Goal: Task Accomplishment & Management: Manage account settings

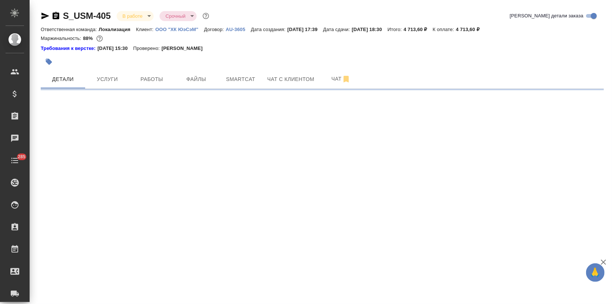
select select "RU"
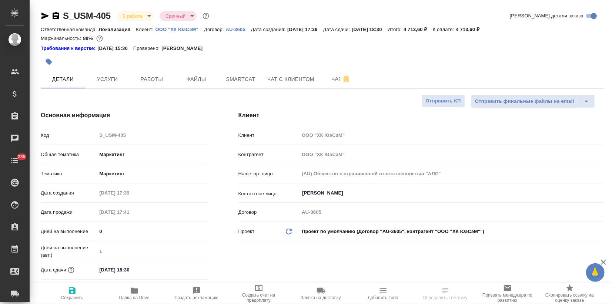
type textarea "x"
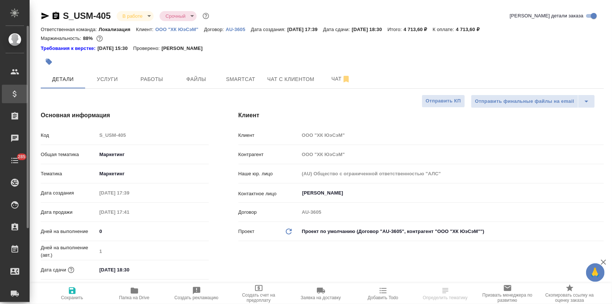
type textarea "x"
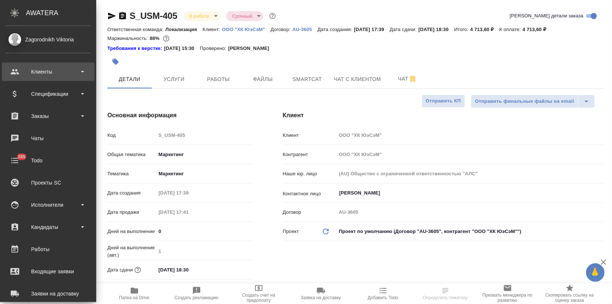
click at [24, 73] on div "Клиенты" at bounding box center [48, 71] width 85 height 11
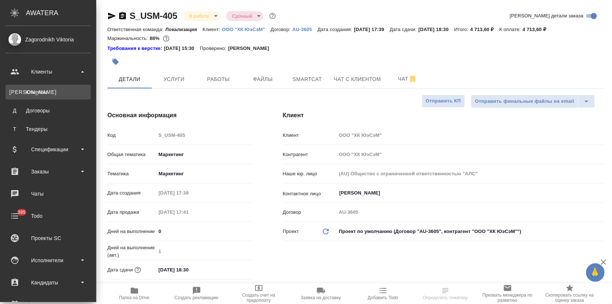
type textarea "x"
click at [36, 96] on link "К Клиенты" at bounding box center [48, 92] width 85 height 15
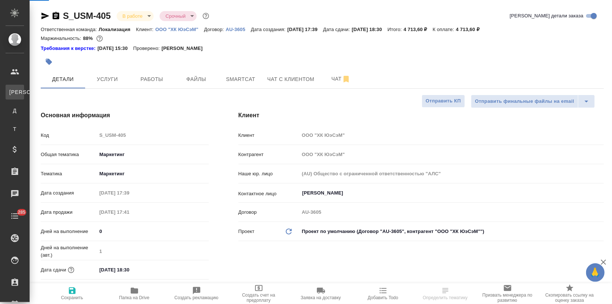
select select "RU"
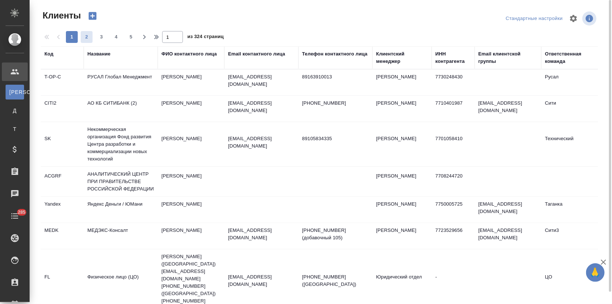
click at [91, 50] on div "Название" at bounding box center [98, 53] width 23 height 7
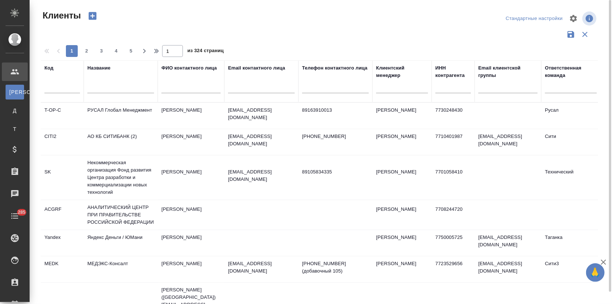
click at [95, 88] on input "text" at bounding box center [120, 88] width 67 height 9
type input "ftc"
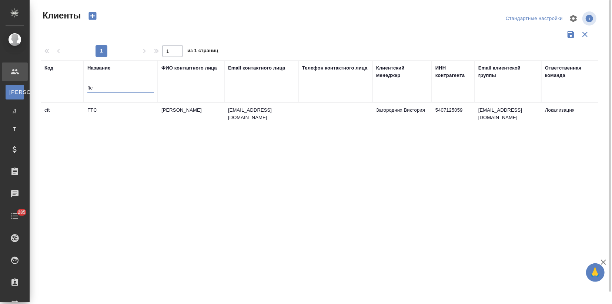
click at [128, 113] on td "FTC" at bounding box center [121, 116] width 74 height 26
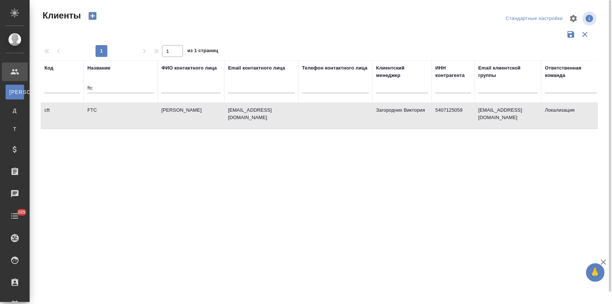
click at [128, 114] on td "FTC" at bounding box center [121, 116] width 74 height 26
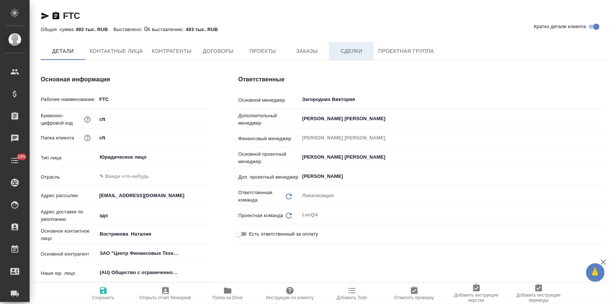
type textarea "x"
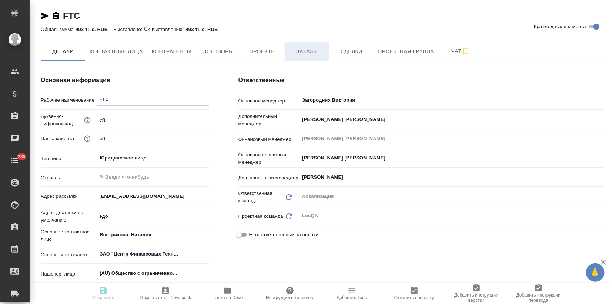
click at [316, 54] on span "Заказы" at bounding box center [307, 51] width 36 height 9
type textarea "x"
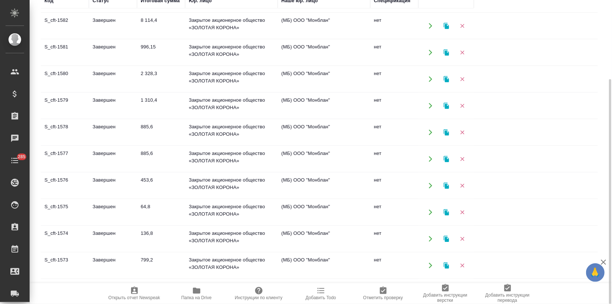
scroll to position [370, 0]
click at [132, 161] on td "Завершен" at bounding box center [113, 158] width 48 height 26
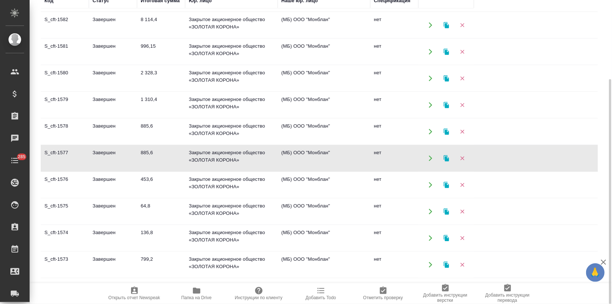
click at [110, 263] on td "Завершен" at bounding box center [113, 265] width 48 height 26
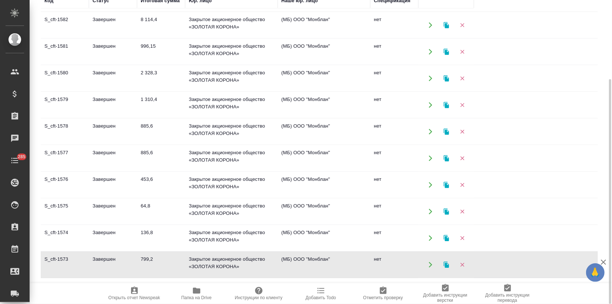
click at [110, 262] on td "Завершен" at bounding box center [113, 265] width 48 height 26
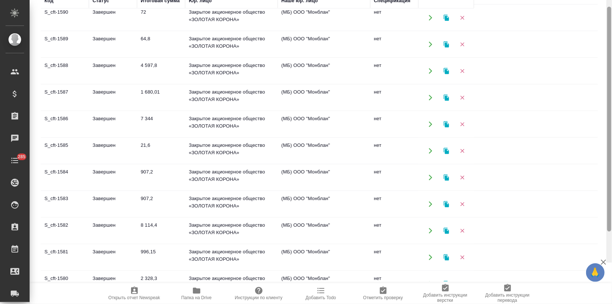
scroll to position [0, 0]
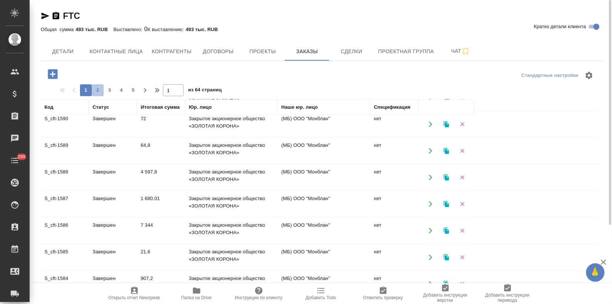
click at [95, 91] on span "2" at bounding box center [98, 90] width 12 height 7
type input "2"
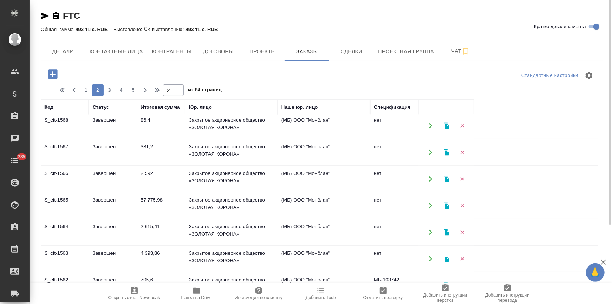
scroll to position [82, 0]
click at [100, 204] on td "Завершен" at bounding box center [113, 207] width 48 height 26
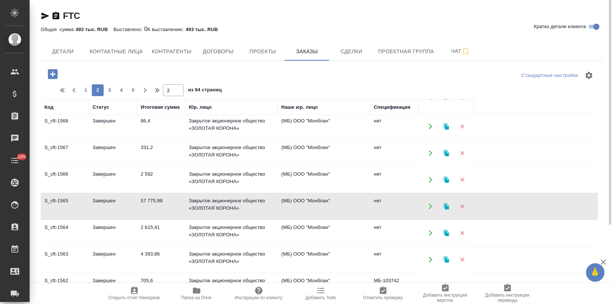
click at [100, 204] on td "Завершен" at bounding box center [113, 207] width 48 height 26
click at [447, 208] on icon "button" at bounding box center [446, 206] width 5 height 6
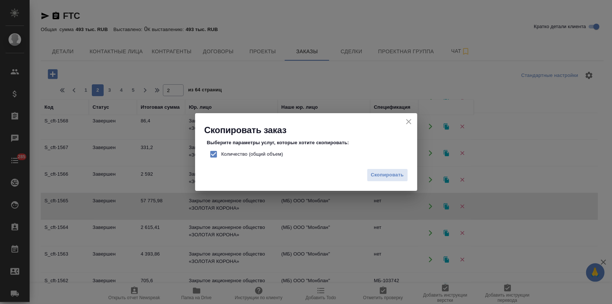
click at [210, 155] on input "Количество (общий объем)" at bounding box center [214, 155] width 16 height 16
checkbox input "false"
click at [394, 177] on span "Скопировать" at bounding box center [387, 175] width 33 height 9
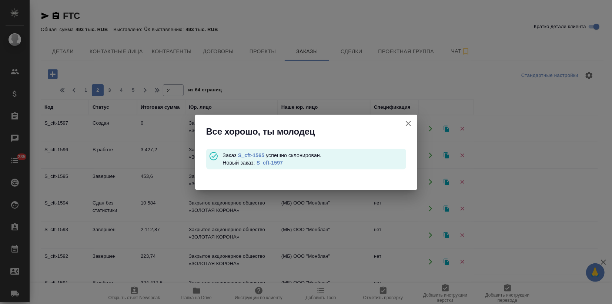
scroll to position [0, 0]
click at [277, 164] on link "S_cft-1597" at bounding box center [270, 163] width 26 height 6
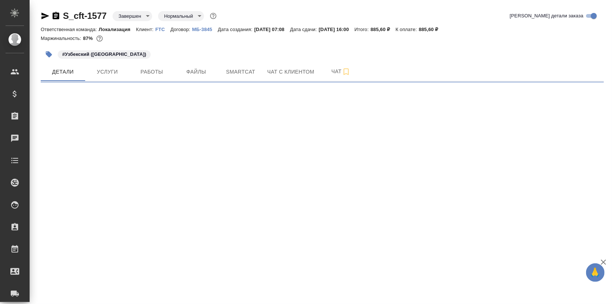
select select "RU"
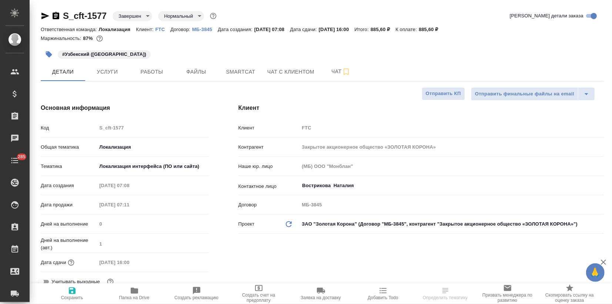
type textarea "x"
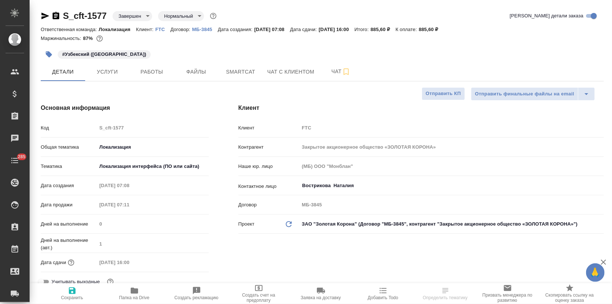
type textarea "x"
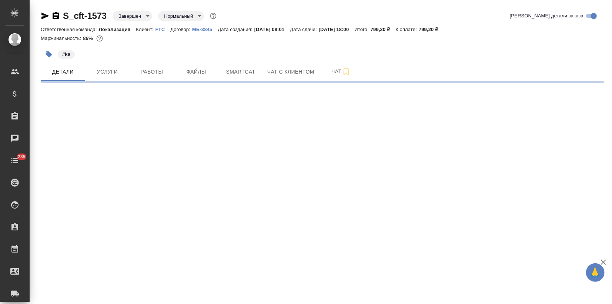
select select "RU"
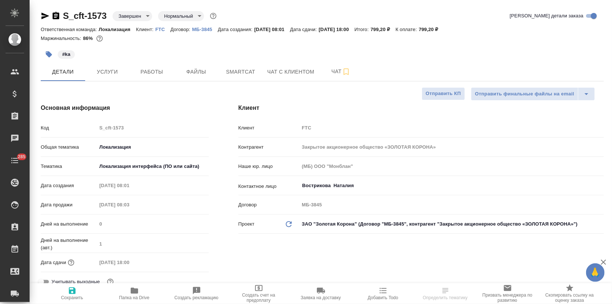
type textarea "x"
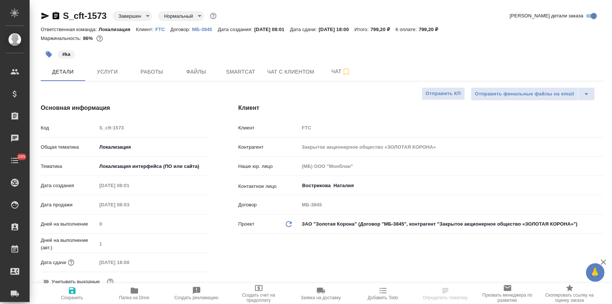
type textarea "x"
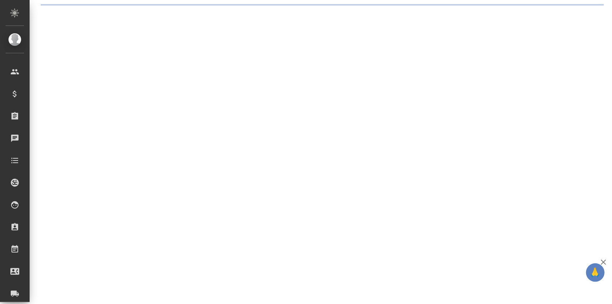
select select "RU"
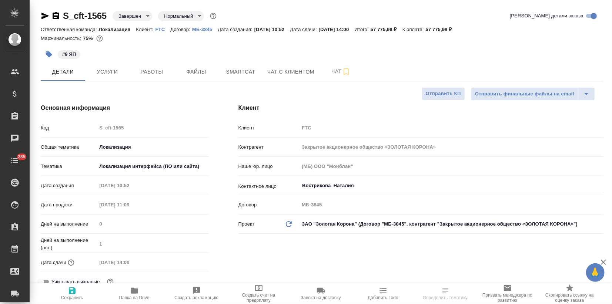
type textarea "x"
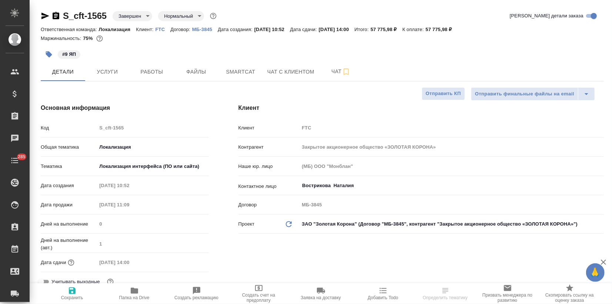
type textarea "x"
click at [109, 69] on span "Услуги" at bounding box center [108, 71] width 36 height 9
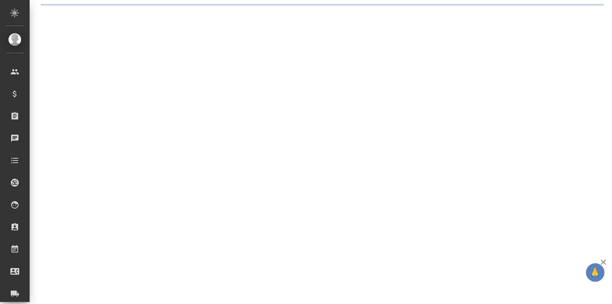
select select "RU"
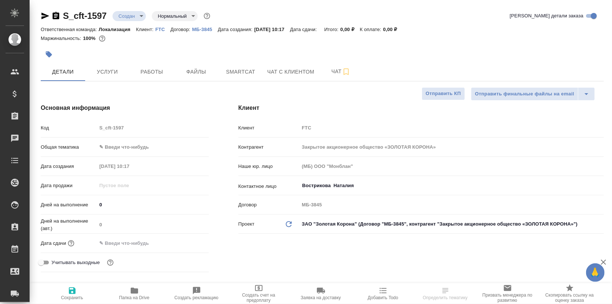
type textarea "x"
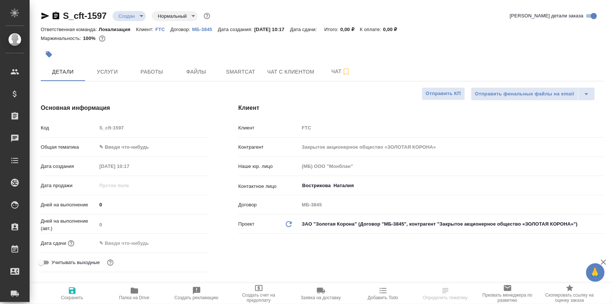
type textarea "x"
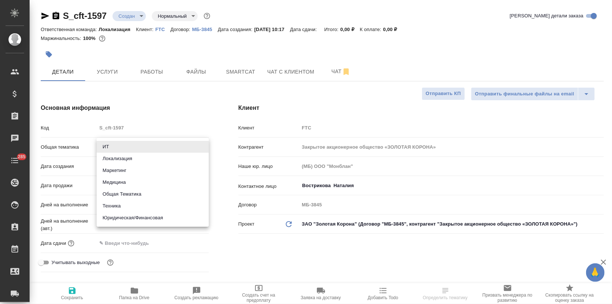
click at [117, 147] on body "🙏 .cls-1 fill:#fff; AWATERA Zagorodnikh Viktoria Клиенты Спецификации Заказы Ча…" at bounding box center [306, 152] width 612 height 304
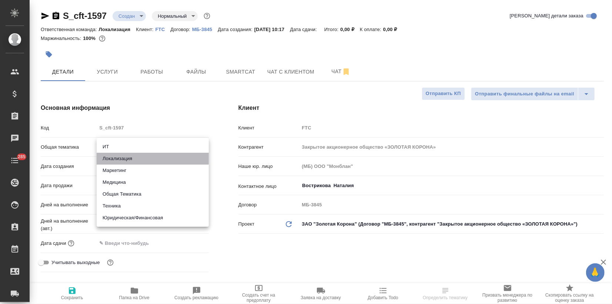
click at [116, 160] on li "Локализация" at bounding box center [153, 159] width 112 height 12
type input "local"
type textarea "x"
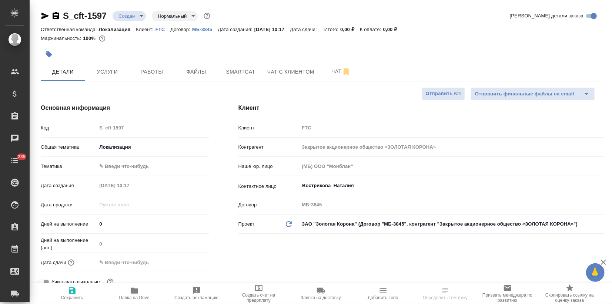
click at [111, 165] on body "🙏 .cls-1 fill:#fff; AWATERA Zagorodnikh Viktoria Клиенты Спецификации Заказы 0 …" at bounding box center [306, 152] width 612 height 304
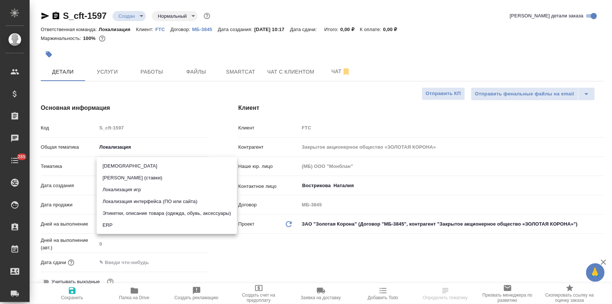
click at [139, 205] on li "Локализация интерфейса (ПО или сайта)" at bounding box center [167, 202] width 140 height 12
type textarea "x"
type input "5a8b8b956a9677013d343e0d"
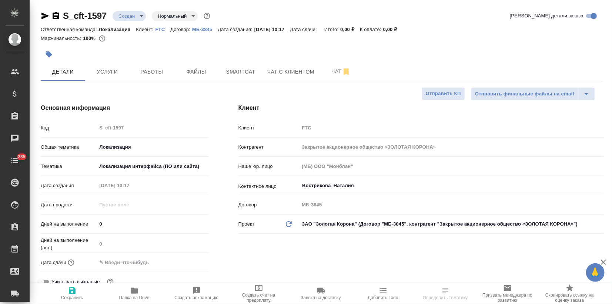
click at [72, 295] on span "Сохранить" at bounding box center [72, 297] width 22 height 5
type textarea "x"
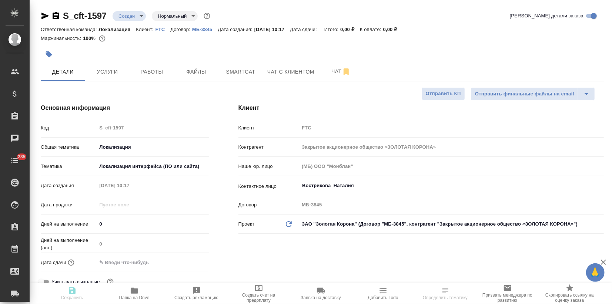
type textarea "x"
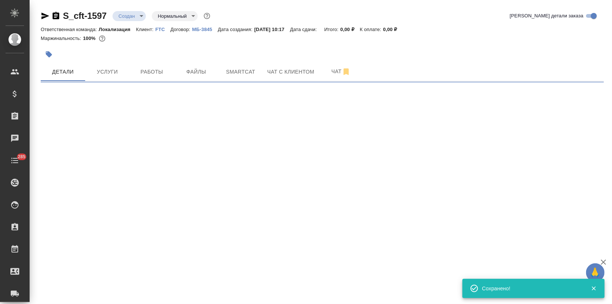
select select "RU"
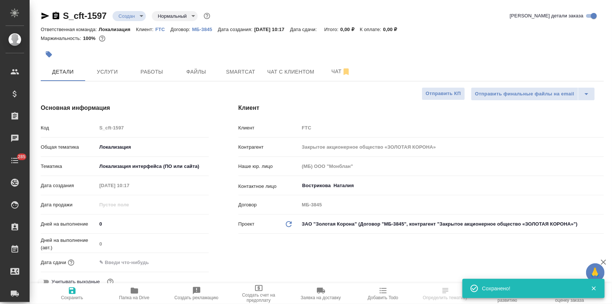
type textarea "x"
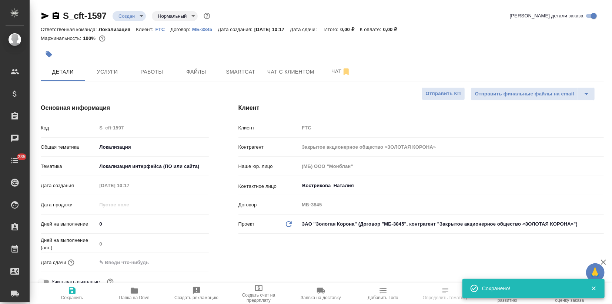
type textarea "x"
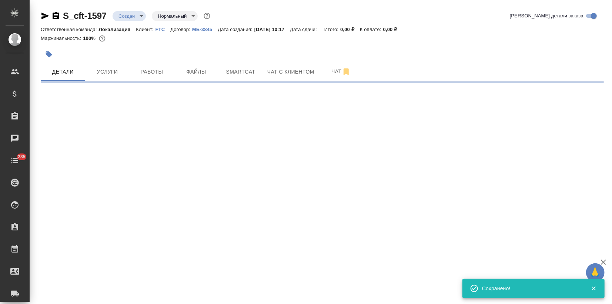
select select "RU"
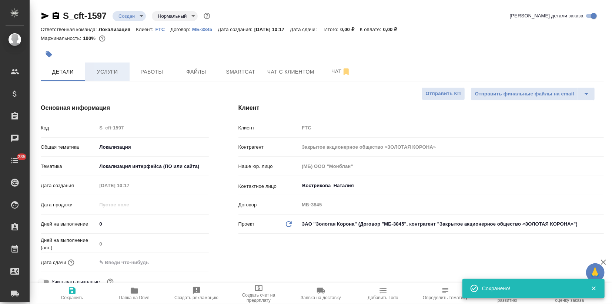
type textarea "x"
click at [105, 70] on span "Услуги" at bounding box center [108, 71] width 36 height 9
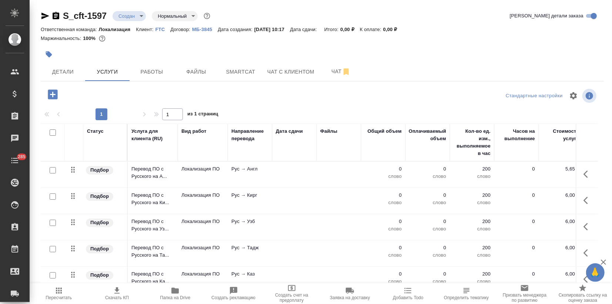
click at [52, 132] on input "checkbox" at bounding box center [53, 133] width 6 height 6
checkbox input "true"
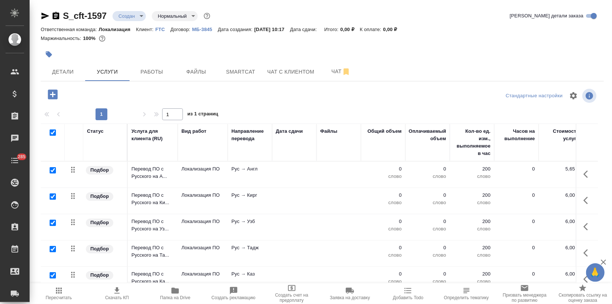
checkbox input "true"
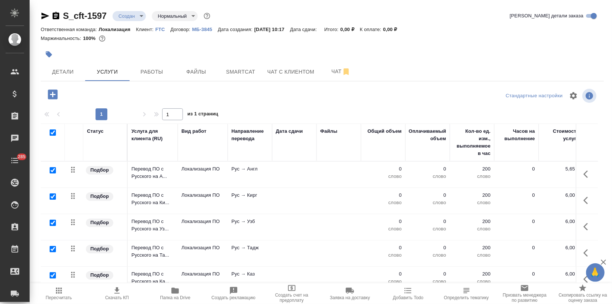
checkbox input "true"
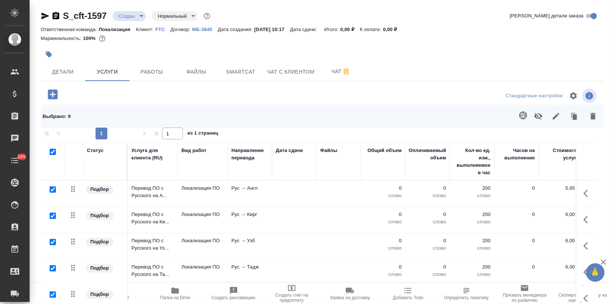
click at [52, 187] on input "checkbox" at bounding box center [53, 190] width 6 height 6
checkbox input "false"
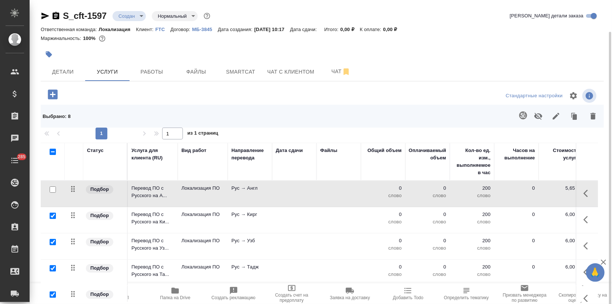
scroll to position [16, 0]
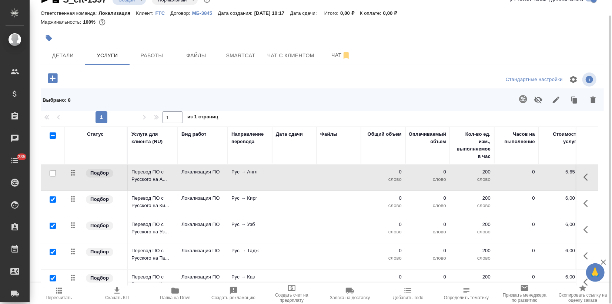
click at [53, 223] on input "checkbox" at bounding box center [53, 226] width 6 height 6
checkbox input "false"
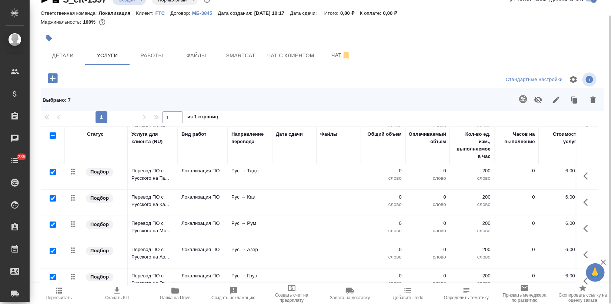
scroll to position [121, 0]
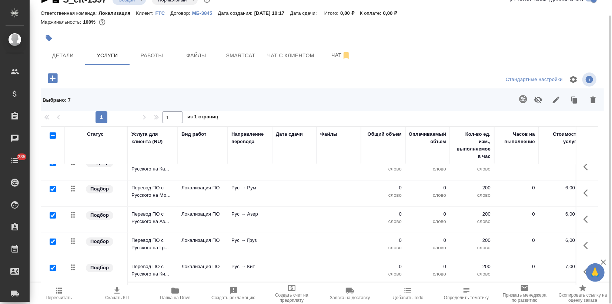
click at [593, 103] on icon "button" at bounding box center [593, 100] width 9 height 9
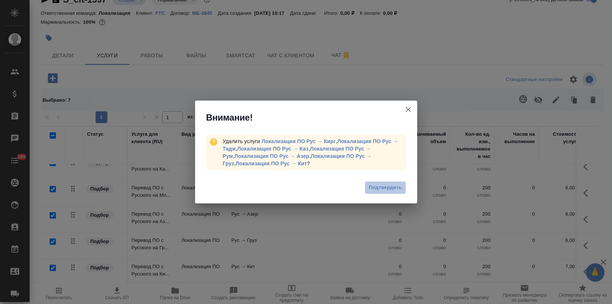
drag, startPoint x: 381, startPoint y: 190, endPoint x: 372, endPoint y: 198, distance: 12.0
click at [381, 190] on span "Подтвердить" at bounding box center [385, 188] width 33 height 9
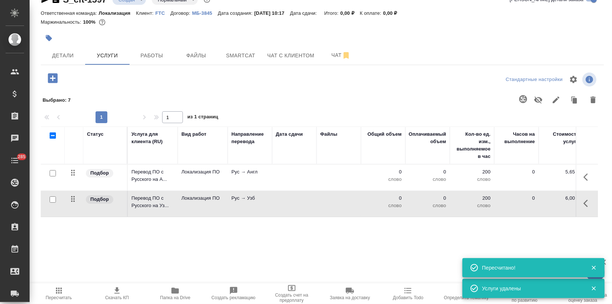
scroll to position [0, 0]
click at [46, 38] on icon "button" at bounding box center [49, 38] width 6 height 6
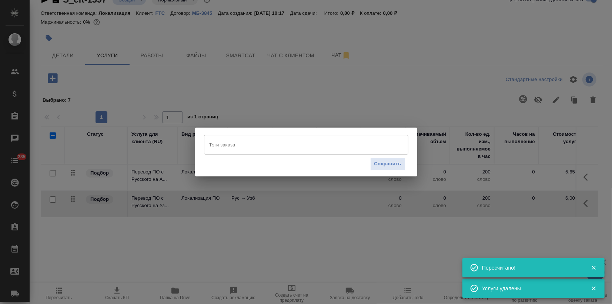
click at [233, 140] on input "Тэги заказа" at bounding box center [299, 144] width 184 height 13
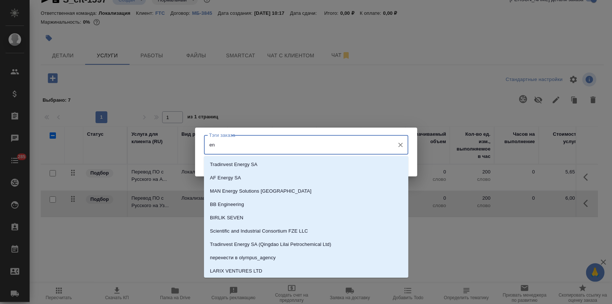
type input "en"
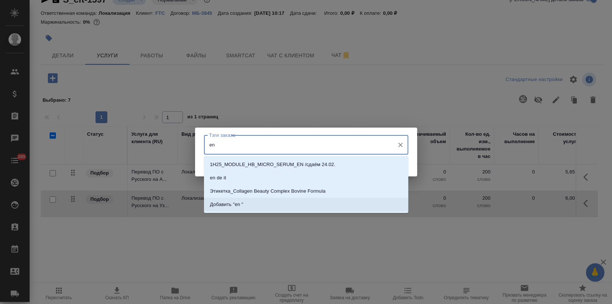
click at [229, 202] on p "Добавить "en "" at bounding box center [226, 204] width 33 height 7
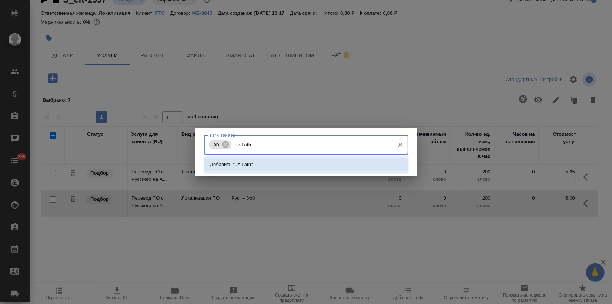
type input "uz-Lath"
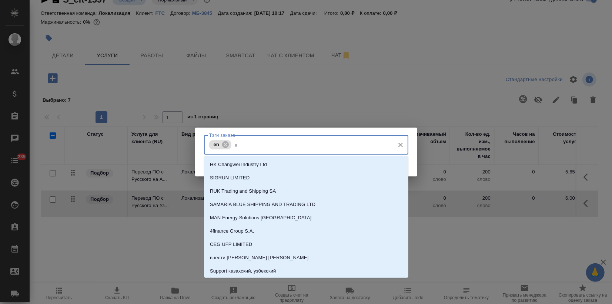
type input "u"
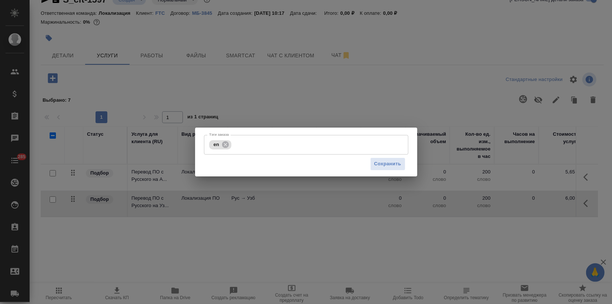
click at [110, 51] on div "Тэги заказа en Тэги заказа Сохранить" at bounding box center [306, 152] width 612 height 304
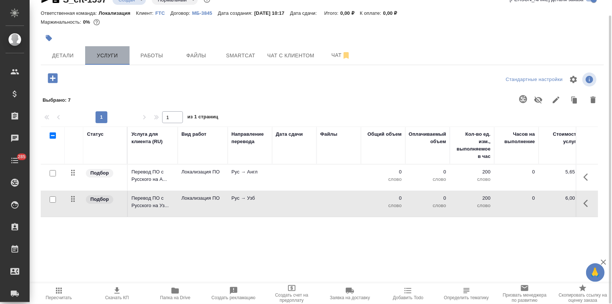
click at [110, 50] on button "Услуги" at bounding box center [107, 55] width 44 height 19
click at [52, 35] on icon "button" at bounding box center [48, 37] width 7 height 7
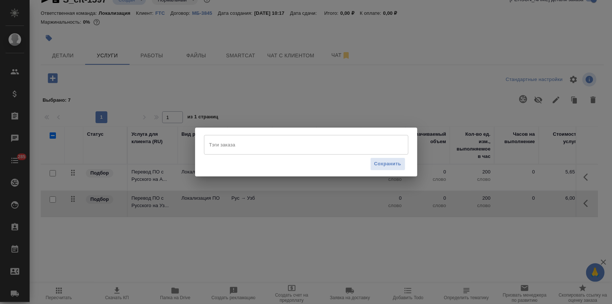
click at [224, 146] on input "Тэги заказа" at bounding box center [299, 144] width 184 height 13
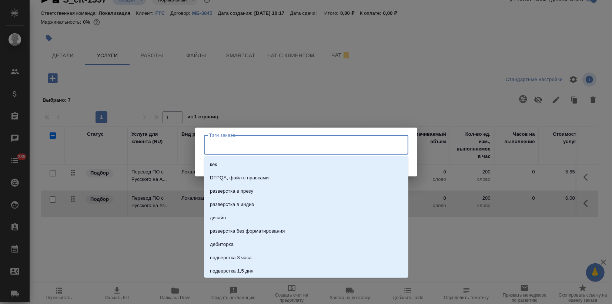
type input "r"
type input "en"
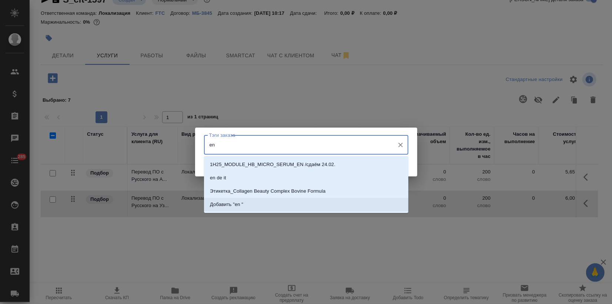
click at [238, 201] on p "Добавить "en "" at bounding box center [226, 204] width 33 height 7
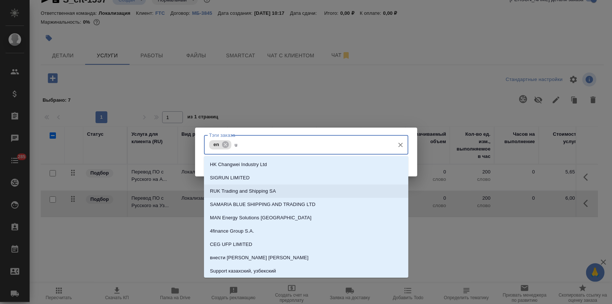
type input "uz"
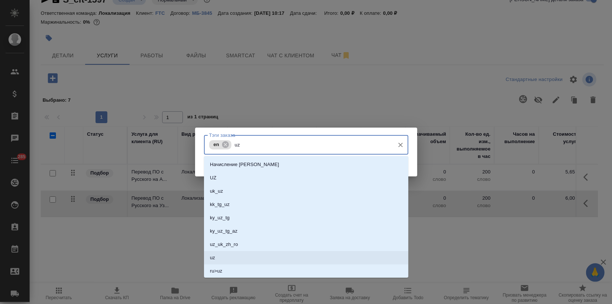
click at [235, 253] on li "uz" at bounding box center [306, 257] width 204 height 13
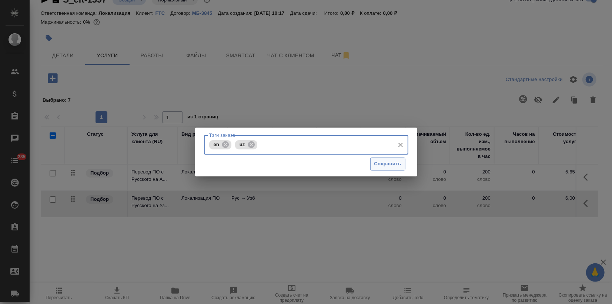
click at [382, 166] on span "Сохранить" at bounding box center [387, 164] width 27 height 9
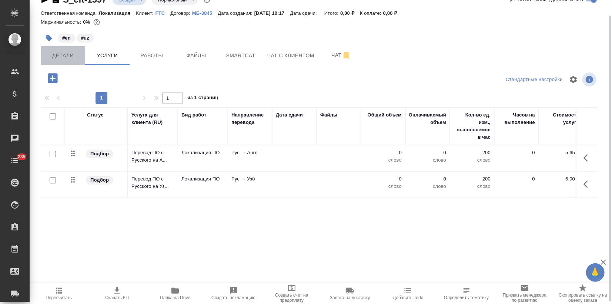
click at [59, 60] on button "Детали" at bounding box center [63, 55] width 44 height 19
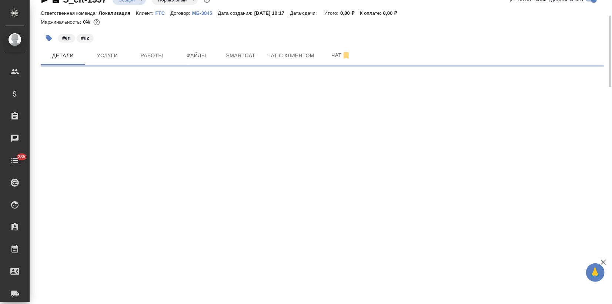
select select "RU"
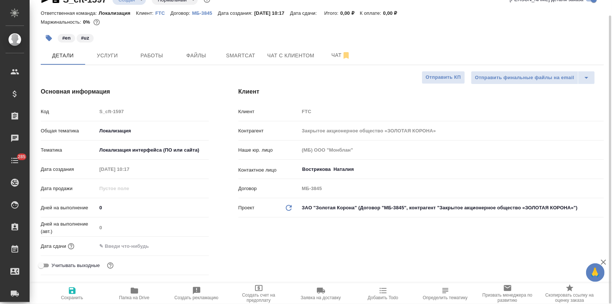
type textarea "x"
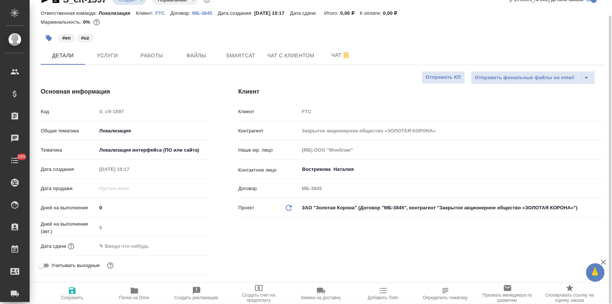
type textarea "x"
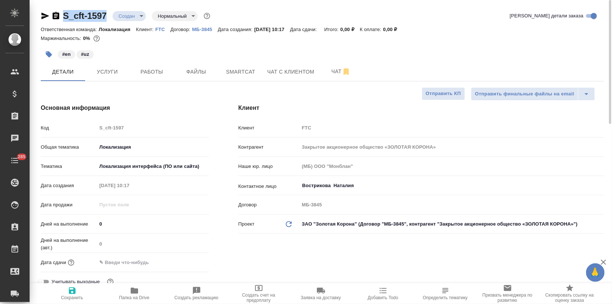
drag, startPoint x: 106, startPoint y: 14, endPoint x: 65, endPoint y: 11, distance: 40.4
click at [65, 11] on div "S_cft-1597 Создан new Нормальный normal" at bounding box center [126, 16] width 171 height 12
copy link "S_cft-1597"
type textarea "x"
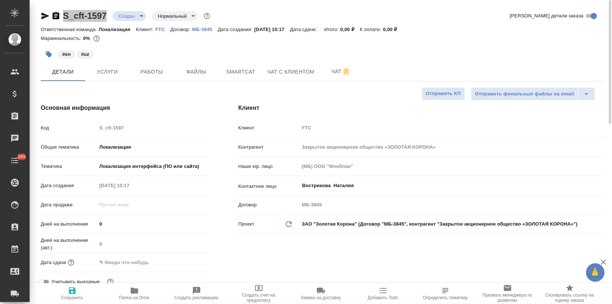
type textarea "x"
click at [103, 69] on span "Услуги" at bounding box center [108, 71] width 36 height 9
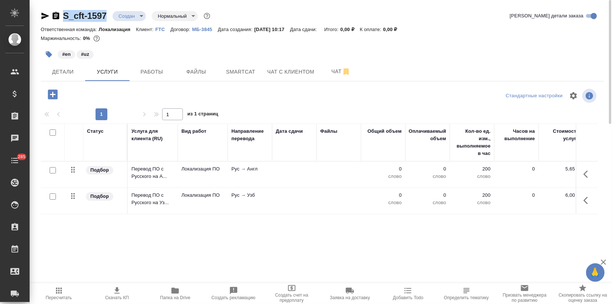
click at [51, 134] on input "checkbox" at bounding box center [53, 133] width 6 height 6
checkbox input "true"
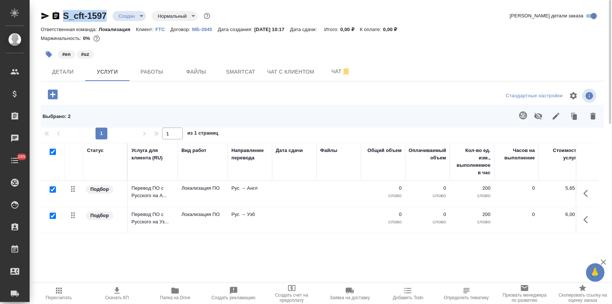
click at [557, 119] on icon "button" at bounding box center [556, 116] width 9 height 9
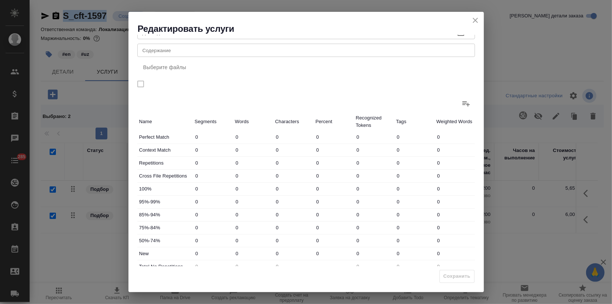
scroll to position [54, 0]
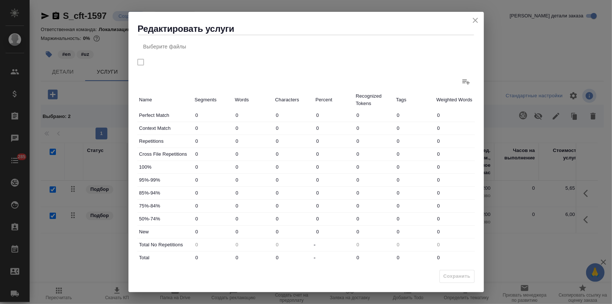
drag, startPoint x: 241, startPoint y: 232, endPoint x: 226, endPoint y: 231, distance: 15.2
click at [230, 231] on div "New 0 0 0 0 0 0 0" at bounding box center [306, 232] width 338 height 13
type input "34"
drag, startPoint x: 243, startPoint y: 257, endPoint x: 200, endPoint y: 270, distance: 45.2
click at [216, 257] on div "Total 0 0 0 - 0 0 0" at bounding box center [306, 258] width 338 height 13
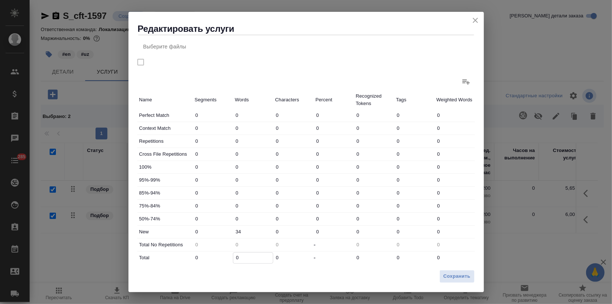
type input "3"
type input "34"
click at [446, 275] on span "Сохранить" at bounding box center [457, 276] width 27 height 9
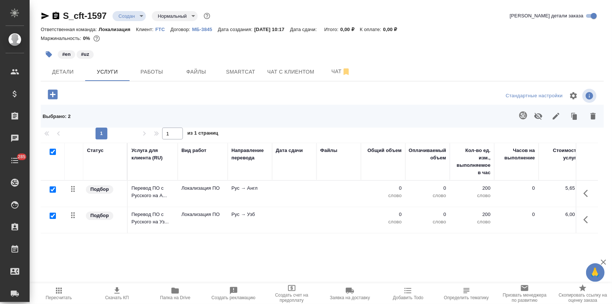
click at [53, 291] on span "Пересчитать" at bounding box center [58, 294] width 49 height 14
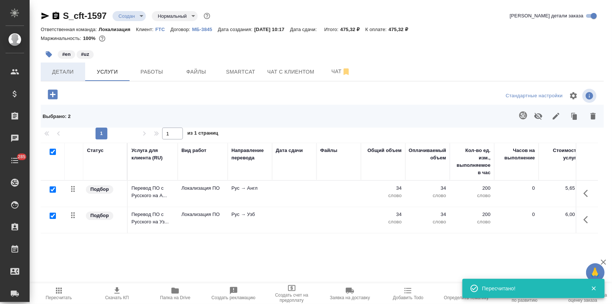
click at [60, 73] on span "Детали" at bounding box center [63, 71] width 36 height 9
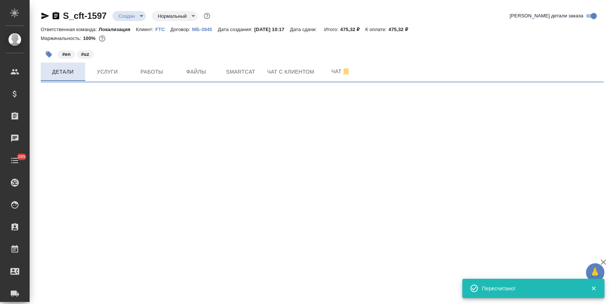
select select "RU"
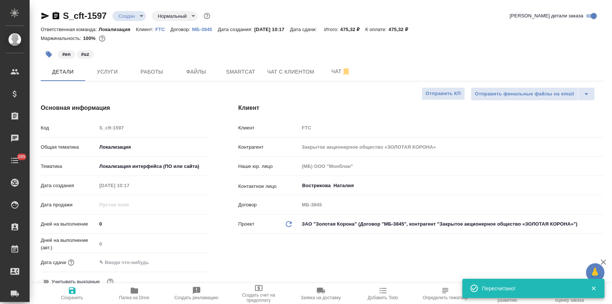
type textarea "x"
type input "Третьякова Ольга"
type input "Сеитов Павел"
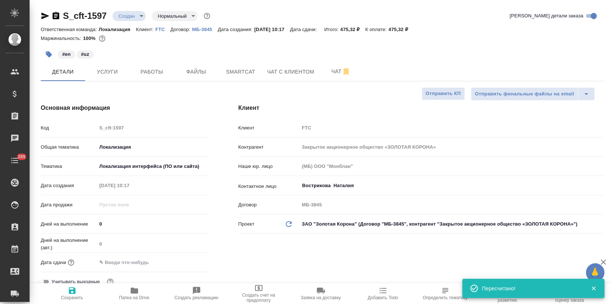
click at [120, 260] on input "text" at bounding box center [129, 262] width 65 height 11
click at [183, 262] on icon "button" at bounding box center [187, 262] width 9 height 9
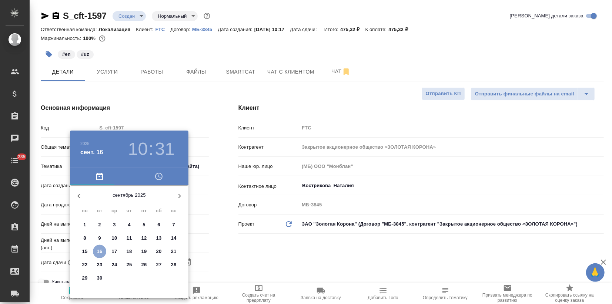
click at [103, 252] on span "16" at bounding box center [99, 251] width 13 height 7
type input "16.09.2025 10:31"
type textarea "x"
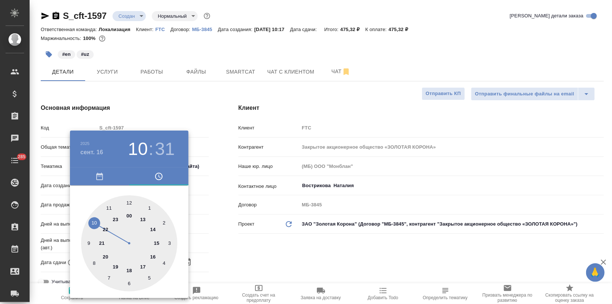
click at [113, 265] on div at bounding box center [129, 243] width 96 height 96
type input "16.09.2025 19:31"
type textarea "x"
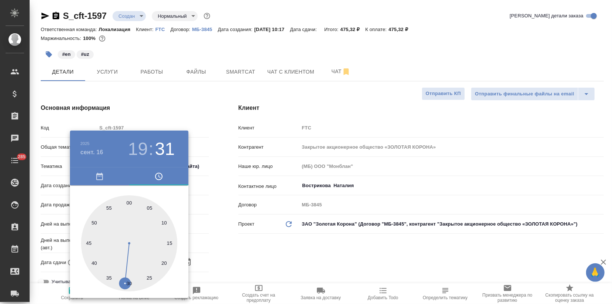
click at [128, 202] on div at bounding box center [129, 243] width 96 height 96
type input "16.09.2025 19:00"
type textarea "x"
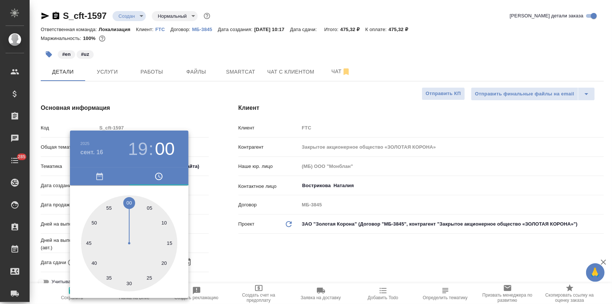
click at [201, 99] on div at bounding box center [306, 152] width 612 height 304
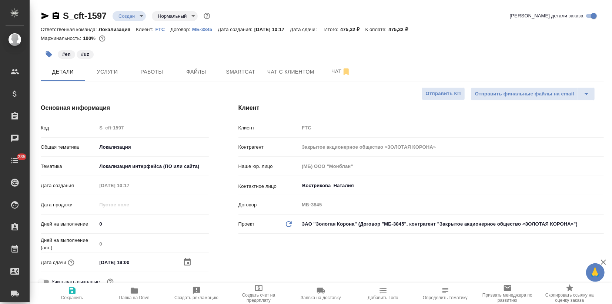
click at [71, 289] on icon "button" at bounding box center [72, 291] width 9 height 9
type textarea "x"
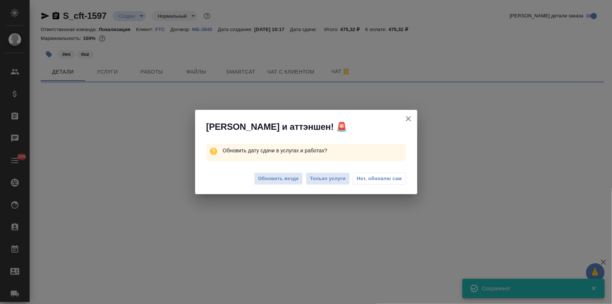
select select "RU"
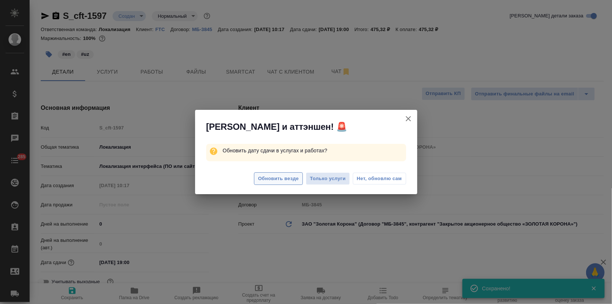
type textarea "x"
click at [267, 175] on span "Обновить везде" at bounding box center [278, 179] width 41 height 9
type textarea "x"
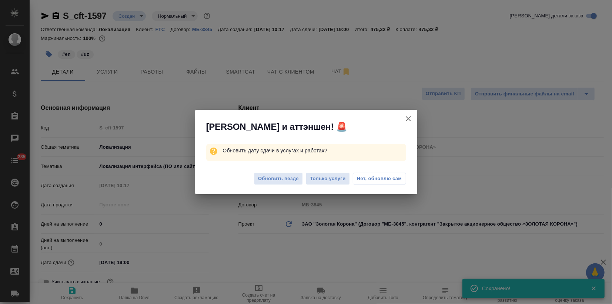
type textarea "x"
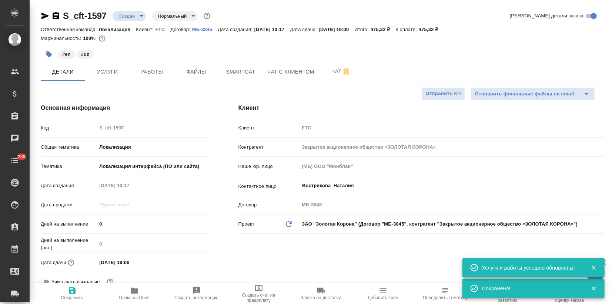
click at [139, 12] on body "🙏 .cls-1 fill:#fff; AWATERA Zagorodnikh Viktoria Клиенты Спецификации Заказы 0 …" at bounding box center [306, 152] width 612 height 304
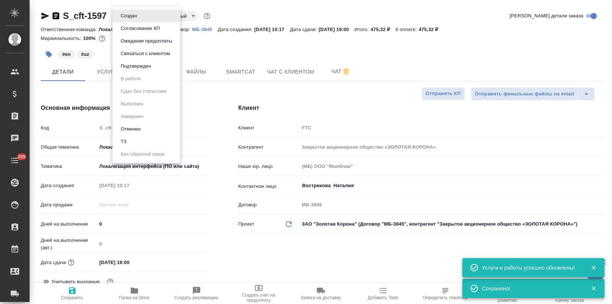
click at [147, 71] on li "Подтвержден" at bounding box center [147, 66] width 68 height 13
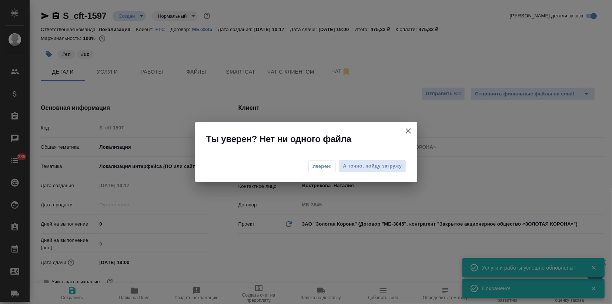
click at [319, 167] on span "Уверен!" at bounding box center [322, 166] width 20 height 7
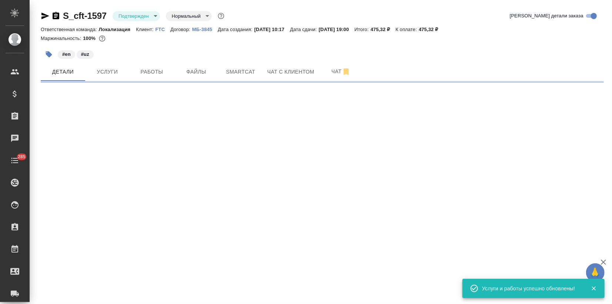
select select "RU"
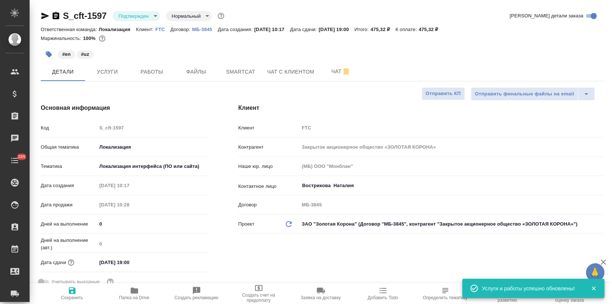
type textarea "x"
click at [45, 15] on icon "button" at bounding box center [45, 16] width 8 height 7
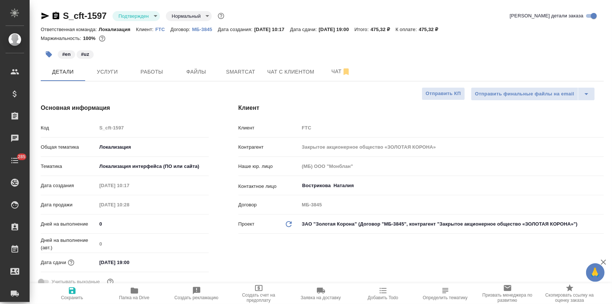
type textarea "x"
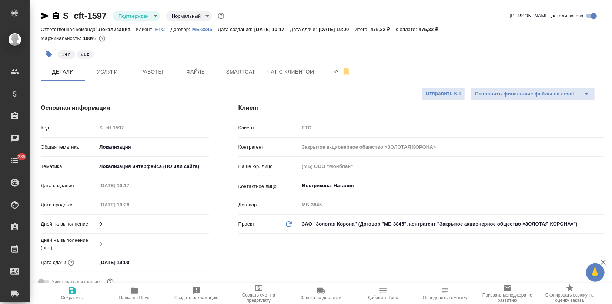
type textarea "x"
click at [233, 63] on button "Smartcat" at bounding box center [240, 72] width 44 height 19
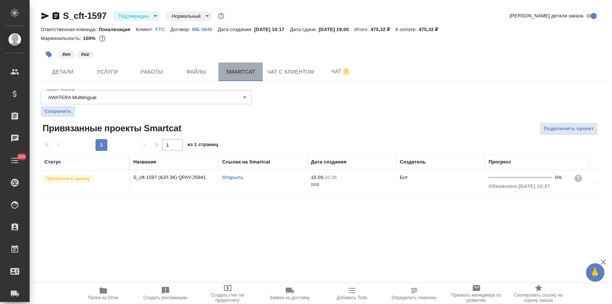
click at [238, 72] on span "Smartcat" at bounding box center [241, 71] width 36 height 9
click at [114, 71] on span "Услуги" at bounding box center [108, 71] width 36 height 9
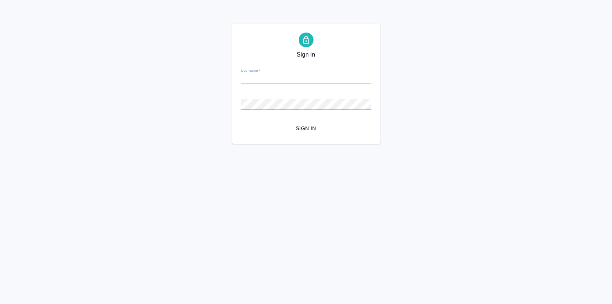
click at [264, 78] on input "Username   *" at bounding box center [306, 79] width 130 height 10
type input "[EMAIL_ADDRESS][DOMAIN_NAME]"
click at [302, 123] on button "Sign in" at bounding box center [306, 129] width 130 height 14
click at [261, 80] on input "Username   *" at bounding box center [306, 79] width 130 height 10
type input "v.zagorodnikh@awatera.com"
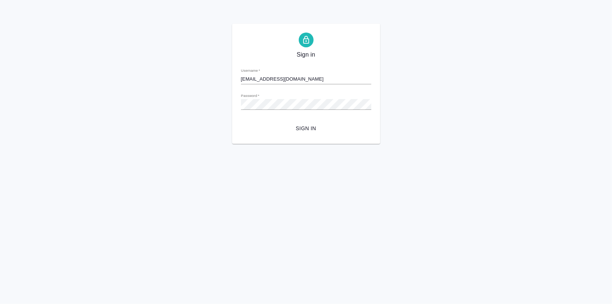
click at [310, 127] on span "Sign in" at bounding box center [306, 128] width 118 height 9
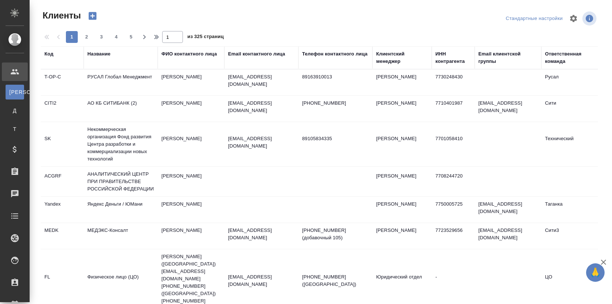
select select "RU"
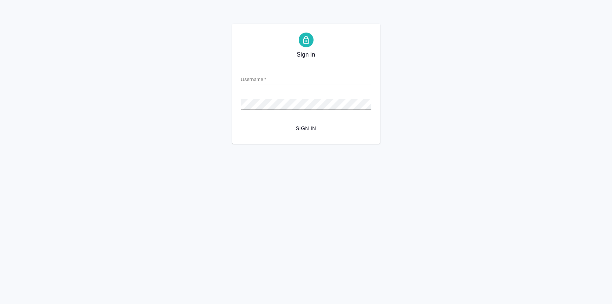
click at [266, 82] on input "Username   *" at bounding box center [306, 79] width 130 height 10
type input "[EMAIL_ADDRESS][DOMAIN_NAME]"
click at [301, 133] on span "Sign in" at bounding box center [306, 128] width 118 height 9
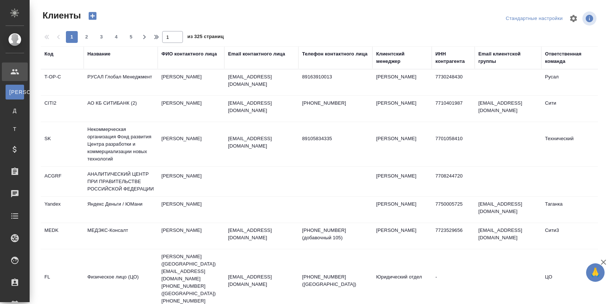
select select "RU"
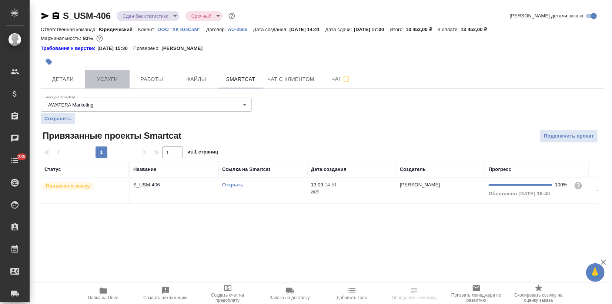
click at [111, 85] on button "Услуги" at bounding box center [107, 79] width 44 height 19
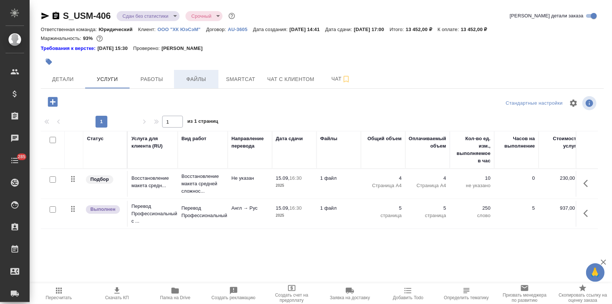
click at [197, 77] on span "Файлы" at bounding box center [196, 79] width 36 height 9
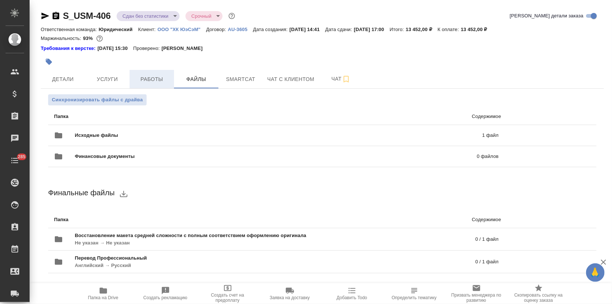
click at [160, 83] on span "Работы" at bounding box center [152, 79] width 36 height 9
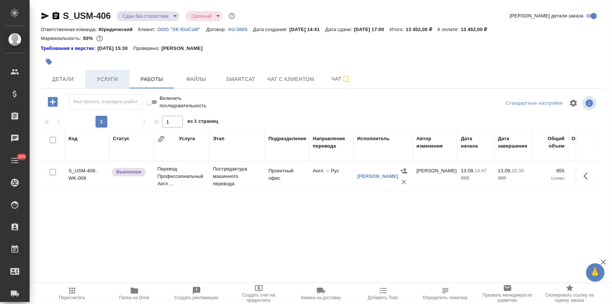
click at [100, 75] on span "Услуги" at bounding box center [108, 79] width 36 height 9
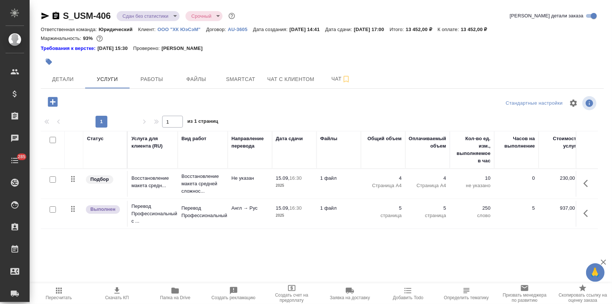
drag, startPoint x: 53, startPoint y: 180, endPoint x: 64, endPoint y: 177, distance: 11.7
click at [53, 179] on input "checkbox" at bounding box center [53, 180] width 6 height 6
checkbox input "true"
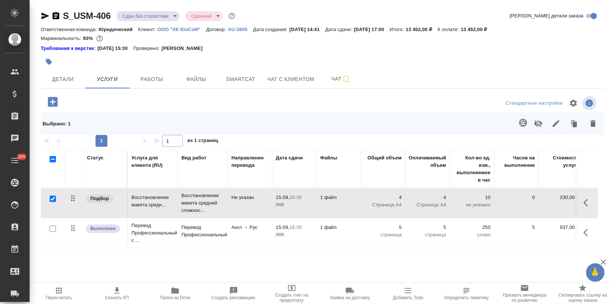
click at [591, 121] on icon "button" at bounding box center [593, 123] width 5 height 7
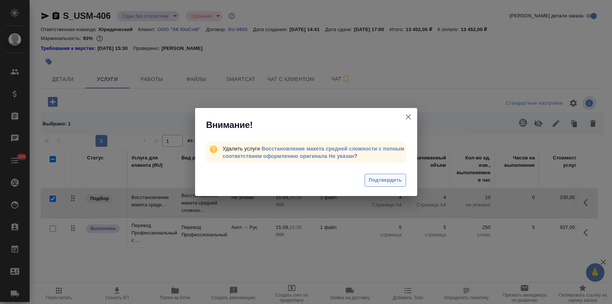
click at [379, 182] on span "Подтвердить" at bounding box center [385, 180] width 33 height 9
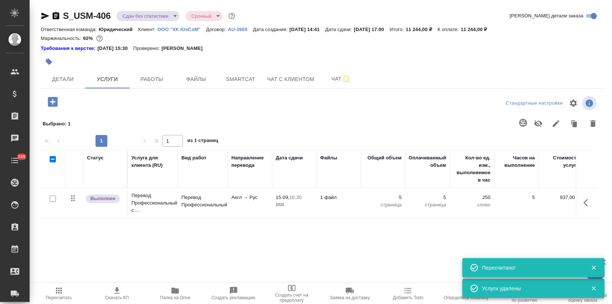
click at [51, 99] on icon "button" at bounding box center [53, 102] width 10 height 10
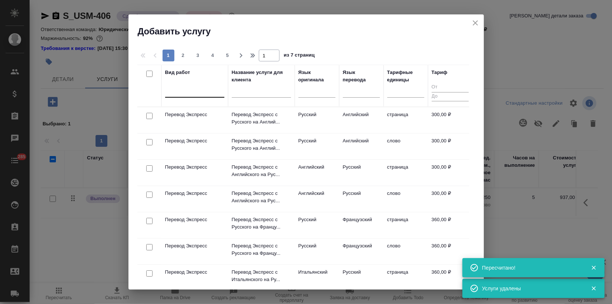
click at [184, 96] on div at bounding box center [194, 90] width 59 height 11
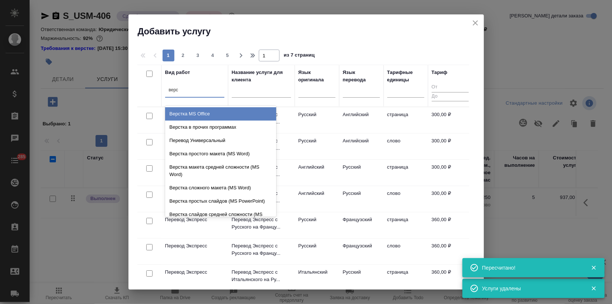
type input "верст"
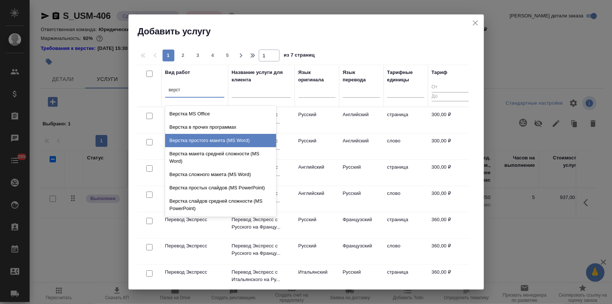
click at [212, 141] on div "Верстка простого макета (MS Word)" at bounding box center [220, 140] width 111 height 13
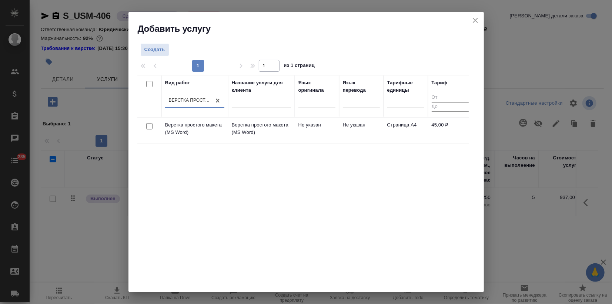
click at [323, 186] on div "Вид работ option Верстка простого макета (MS Word), selected. 0 results availab…" at bounding box center [303, 186] width 332 height 222
click at [262, 141] on td "Верстка простого макета (MS Word)" at bounding box center [261, 131] width 67 height 26
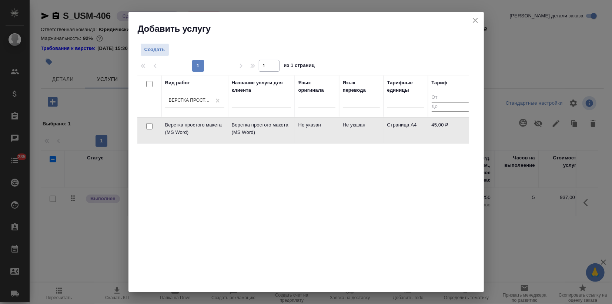
click at [262, 141] on td "Верстка простого макета (MS Word)" at bounding box center [261, 131] width 67 height 26
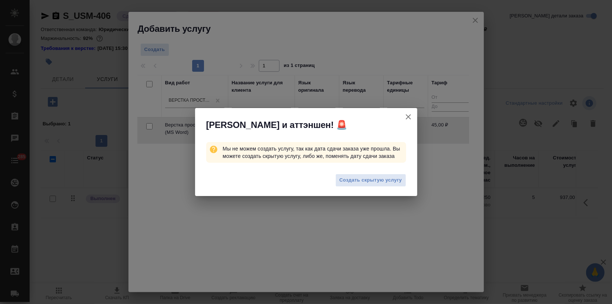
drag, startPoint x: 350, startPoint y: 180, endPoint x: 347, endPoint y: 182, distance: 4.1
click at [351, 180] on span "Создать скрытую услугу" at bounding box center [370, 180] width 63 height 9
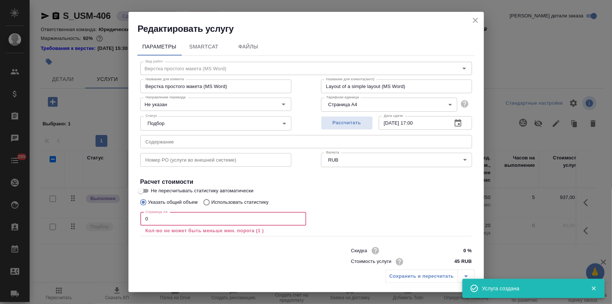
drag, startPoint x: 151, startPoint y: 218, endPoint x: 126, endPoint y: 224, distance: 25.8
click at [127, 224] on div "Редактировать услугу Параметры SmartCat Файлы Вид работ Верстка простого макета…" at bounding box center [306, 152] width 612 height 304
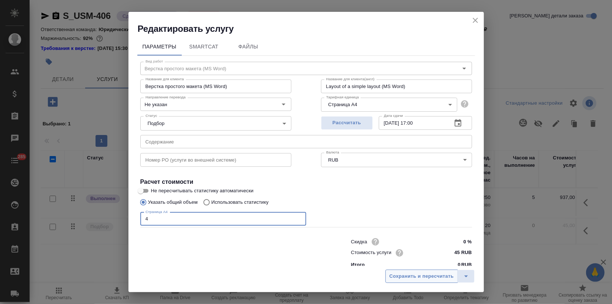
type input "4"
click at [397, 281] on span "Сохранить и пересчитать" at bounding box center [421, 276] width 64 height 9
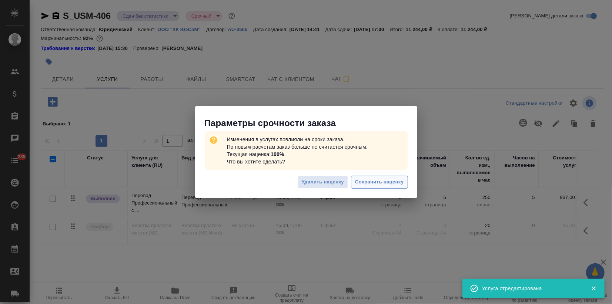
click at [381, 185] on span "Сохранить наценку" at bounding box center [379, 182] width 48 height 9
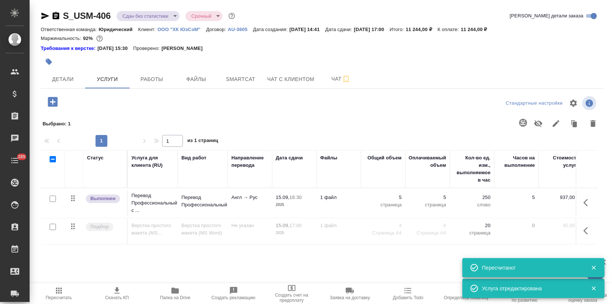
click at [53, 227] on input "checkbox" at bounding box center [53, 227] width 6 height 6
checkbox input "true"
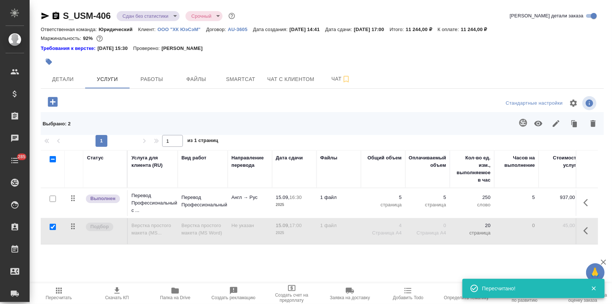
click at [536, 123] on icon "button" at bounding box center [538, 124] width 8 height 6
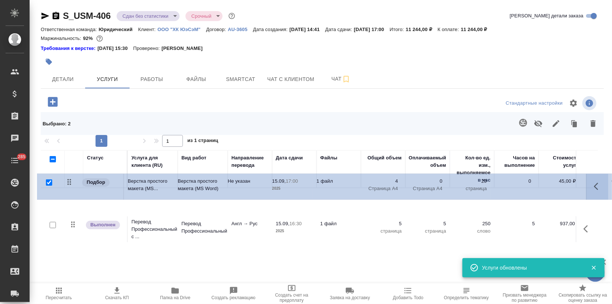
drag, startPoint x: 71, startPoint y: 226, endPoint x: 68, endPoint y: 178, distance: 47.9
click at [68, 178] on table "Статус Услуга для клиента (RU) Вид работ Направление перевода Дата сдачи Файлы …" at bounding box center [390, 197] width 698 height 94
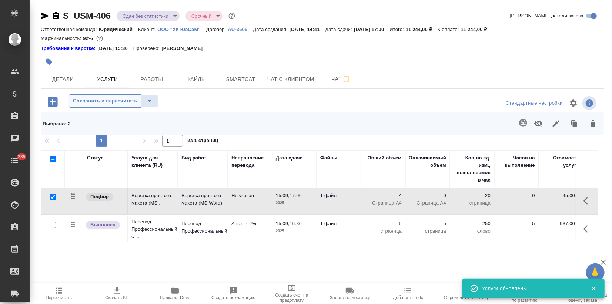
click at [89, 97] on span "Сохранить и пересчитать" at bounding box center [105, 101] width 64 height 9
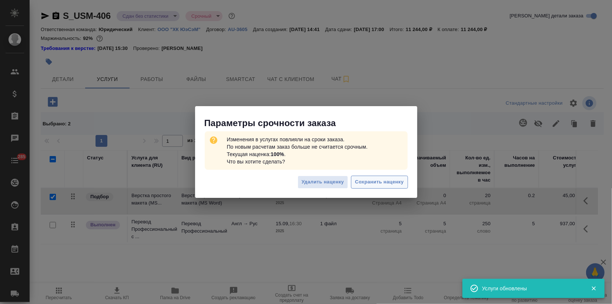
click at [372, 181] on span "Сохранить наценку" at bounding box center [379, 182] width 48 height 9
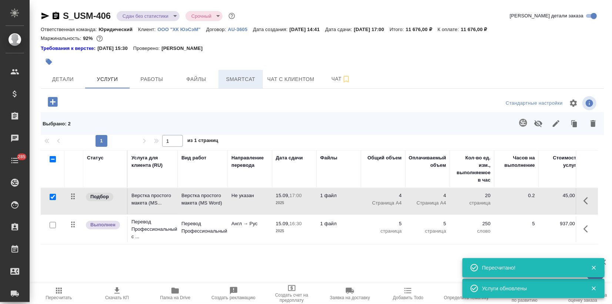
click at [241, 81] on span "Smartcat" at bounding box center [241, 79] width 36 height 9
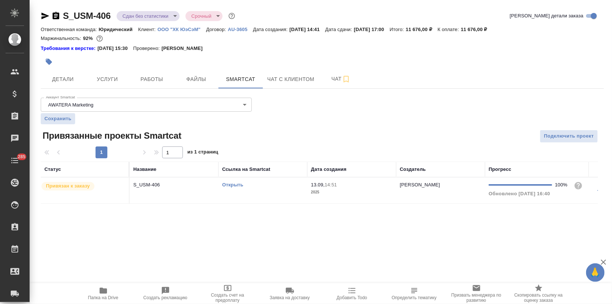
click at [231, 185] on link "Открыть" at bounding box center [232, 185] width 21 height 6
click at [69, 83] on span "Детали" at bounding box center [63, 79] width 36 height 9
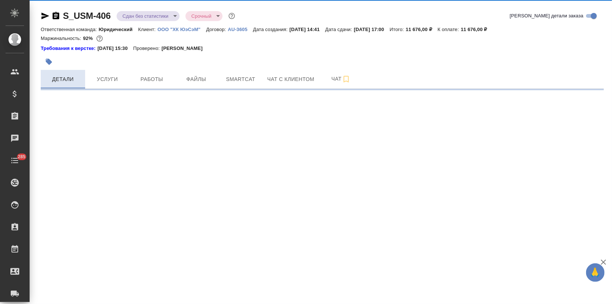
select select "RU"
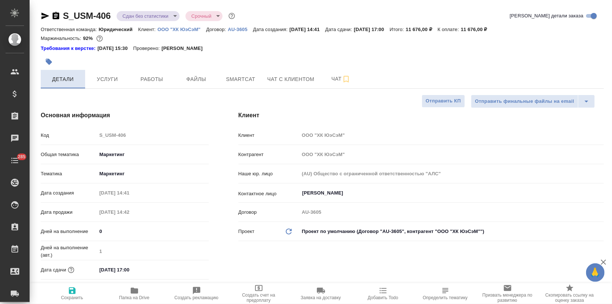
type textarea "x"
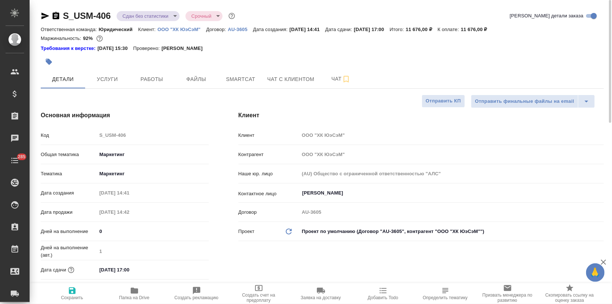
type textarea "x"
click at [113, 87] on button "Услуги" at bounding box center [107, 79] width 44 height 19
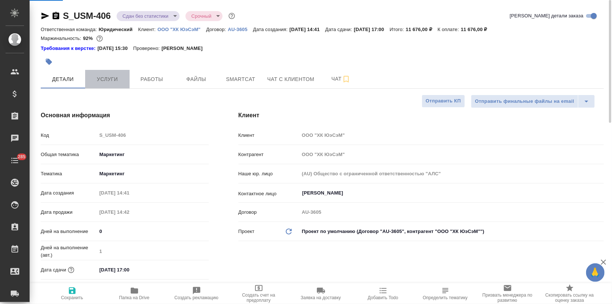
click at [113, 82] on span "Услуги" at bounding box center [108, 79] width 36 height 9
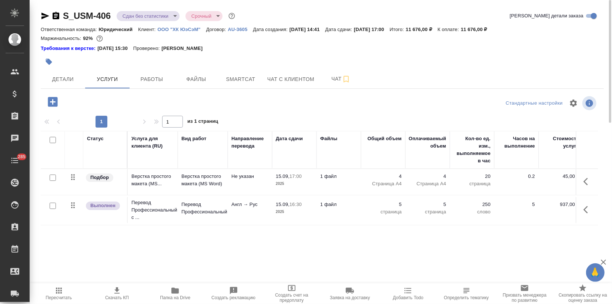
click at [187, 195] on tr "Выполнен Перевод Профессиональный с ... Перевод Профессиональный Англ → Рус 15.…" at bounding box center [390, 210] width 698 height 30
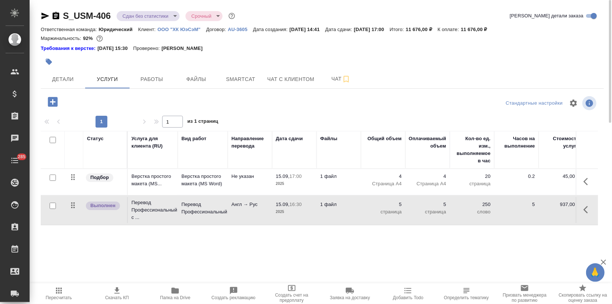
click at [186, 195] on tr "Выполнен Перевод Профессиональный с ... Перевод Профессиональный Англ → Рус 15.…" at bounding box center [390, 210] width 698 height 30
click at [158, 87] on button "Работы" at bounding box center [152, 79] width 44 height 19
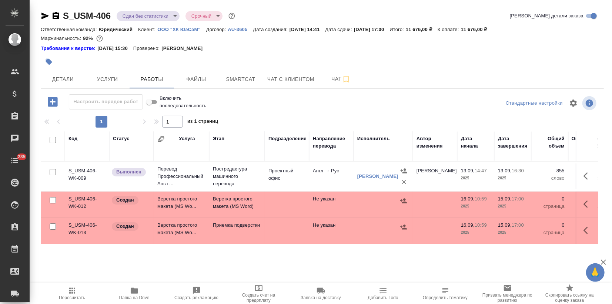
drag, startPoint x: 50, startPoint y: 201, endPoint x: 57, endPoint y: 209, distance: 9.7
click at [51, 201] on input "checkbox" at bounding box center [53, 200] width 6 height 6
checkbox input "true"
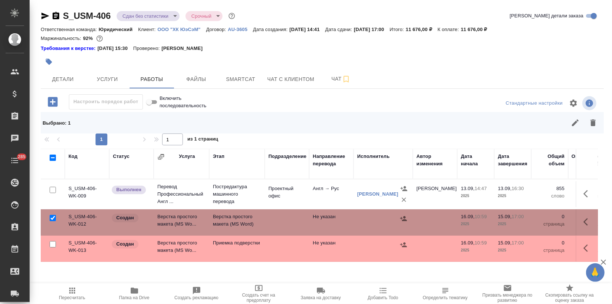
drag, startPoint x: 50, startPoint y: 243, endPoint x: 55, endPoint y: 240, distance: 6.3
click at [50, 243] on input "checkbox" at bounding box center [53, 244] width 6 height 6
checkbox input "true"
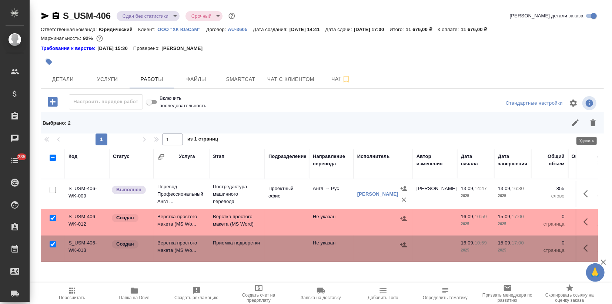
click at [594, 122] on button "button" at bounding box center [593, 123] width 18 height 18
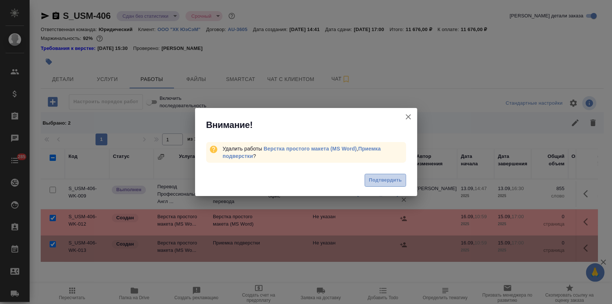
click at [386, 180] on span "Подтвердить" at bounding box center [385, 180] width 33 height 9
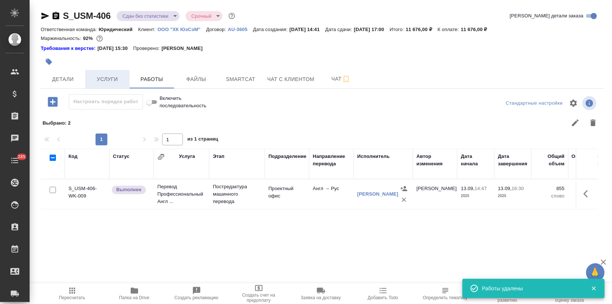
click at [110, 72] on button "Услуги" at bounding box center [107, 79] width 44 height 19
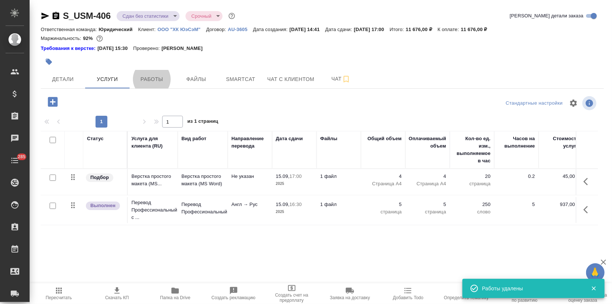
click at [152, 210] on p "Перевод Профессиональный с ..." at bounding box center [152, 210] width 43 height 22
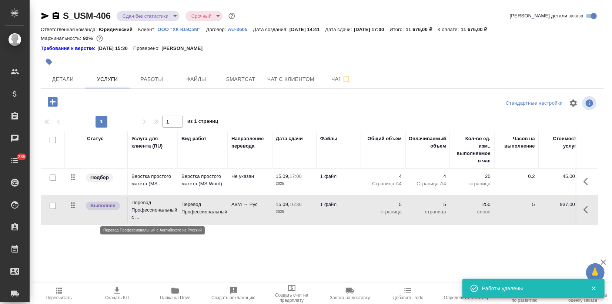
click at [152, 210] on p "Перевод Профессиональный с ..." at bounding box center [152, 210] width 43 height 22
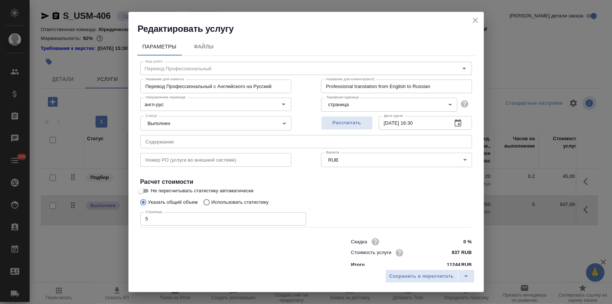
drag, startPoint x: 148, startPoint y: 218, endPoint x: 136, endPoint y: 217, distance: 11.9
click at [139, 217] on div "Вид работ Перевод Профессиональный Вид работ Название для клиента Перевод Профе…" at bounding box center [306, 164] width 338 height 216
type input "4"
click at [435, 272] on span "Сохранить и пересчитать" at bounding box center [421, 276] width 64 height 9
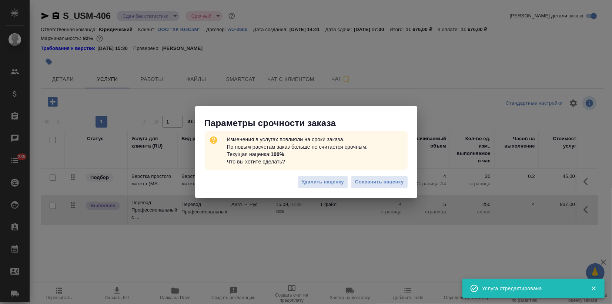
click at [382, 184] on span "Сохранить наценку" at bounding box center [379, 182] width 48 height 9
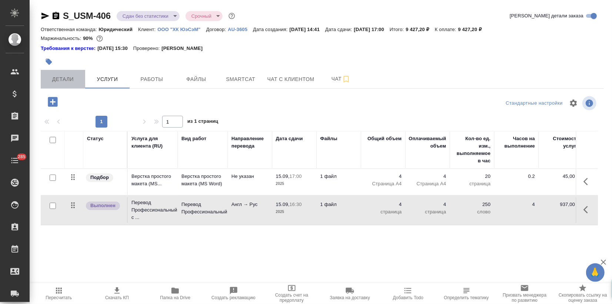
click at [59, 81] on span "Детали" at bounding box center [63, 79] width 36 height 9
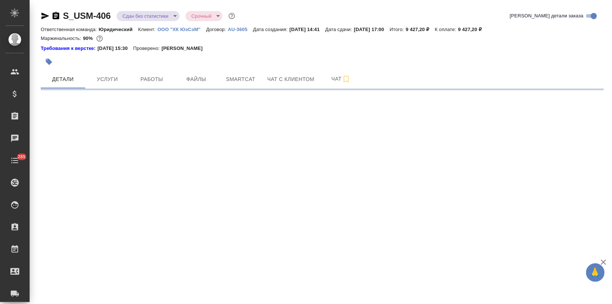
select select "RU"
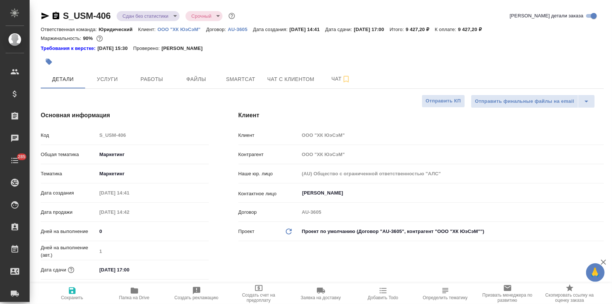
type textarea "x"
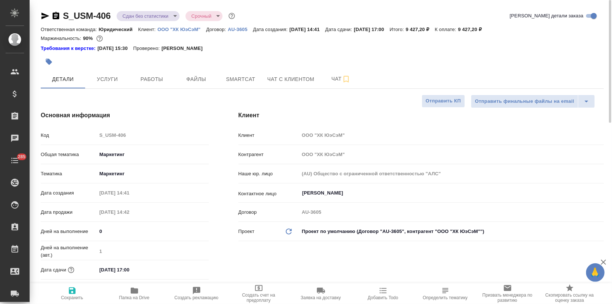
type textarea "x"
drag, startPoint x: 477, startPoint y: 30, endPoint x: 497, endPoint y: 31, distance: 20.1
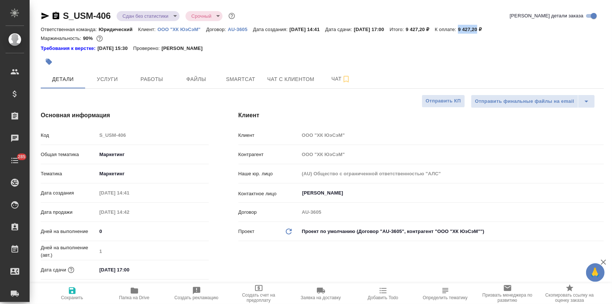
click at [497, 31] on div "Ответственная команда: Юридический Клиент: ООО "ХК ЮэСэМ" Договор: AU-3605 Дата…" at bounding box center [322, 29] width 563 height 9
copy p "9 427,20"
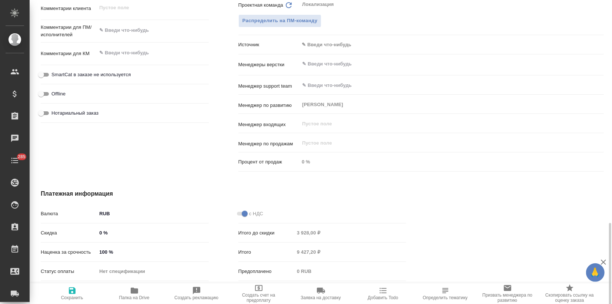
scroll to position [452, 0]
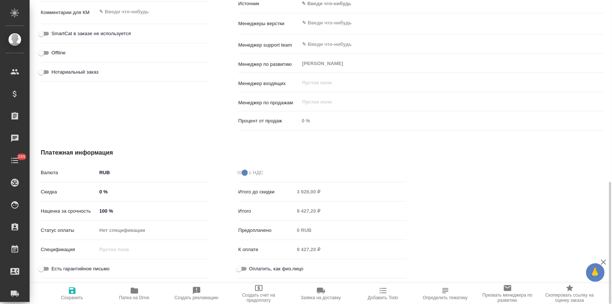
click at [74, 289] on icon "button" at bounding box center [72, 291] width 7 height 7
type textarea "x"
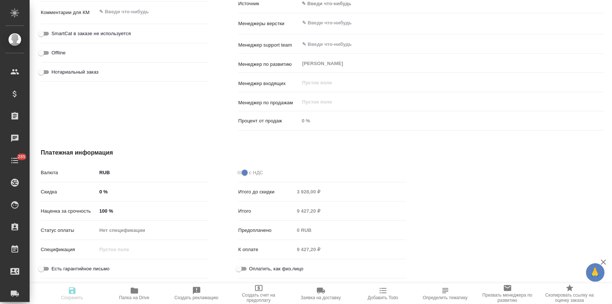
type textarea "x"
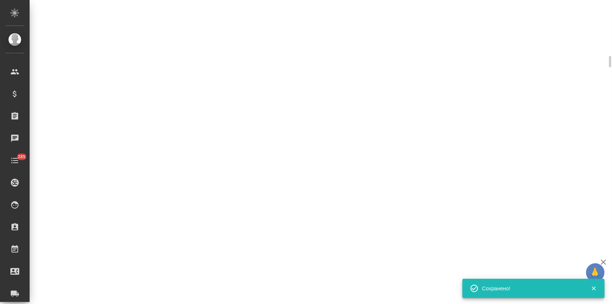
select select "RU"
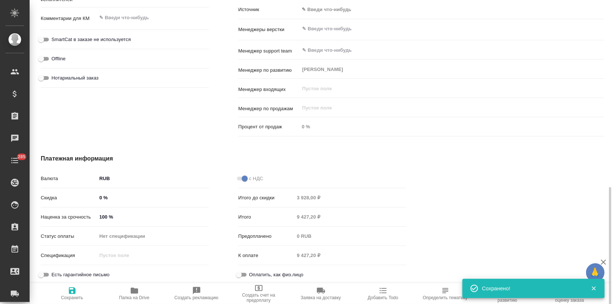
type textarea "x"
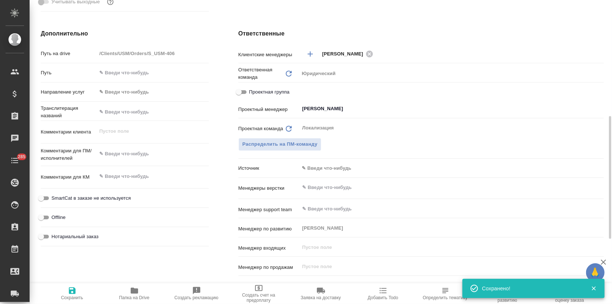
scroll to position [41, 0]
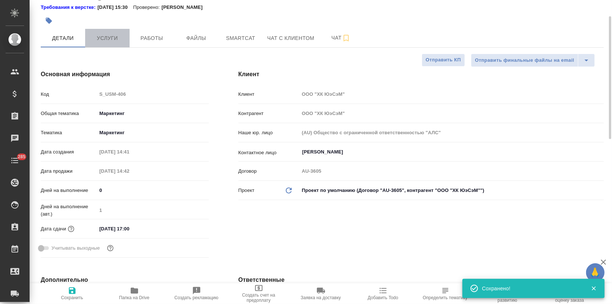
click at [118, 35] on span "Услуги" at bounding box center [108, 38] width 36 height 9
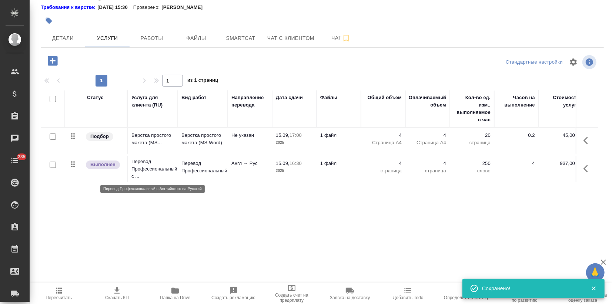
click at [158, 169] on p "Перевод Профессиональный с ..." at bounding box center [152, 169] width 43 height 22
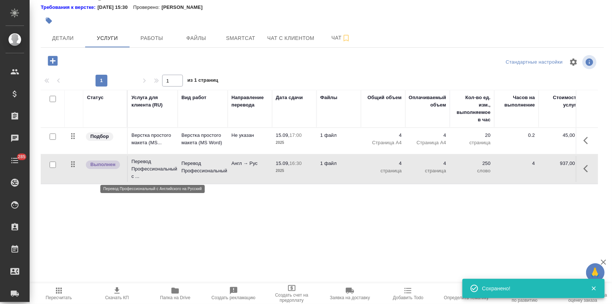
click at [158, 169] on p "Перевод Профессиональный с ..." at bounding box center [152, 169] width 43 height 22
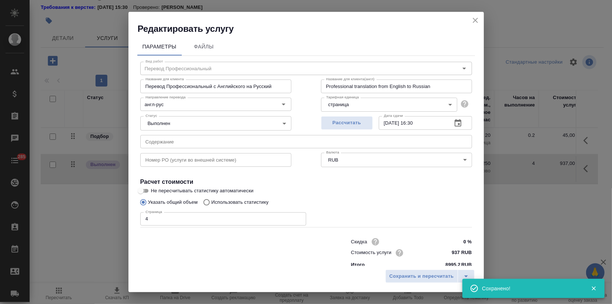
drag, startPoint x: 147, startPoint y: 190, endPoint x: 174, endPoint y: 197, distance: 28.1
click at [150, 190] on input "Не пересчитывать статистику автоматически" at bounding box center [140, 191] width 27 height 9
checkbox input "true"
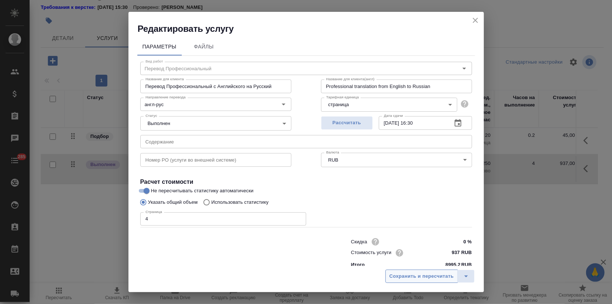
click at [418, 278] on span "Сохранить и пересчитать" at bounding box center [421, 276] width 64 height 9
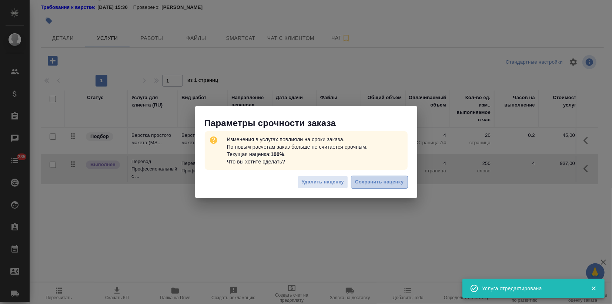
click at [379, 185] on span "Сохранить наценку" at bounding box center [379, 182] width 48 height 9
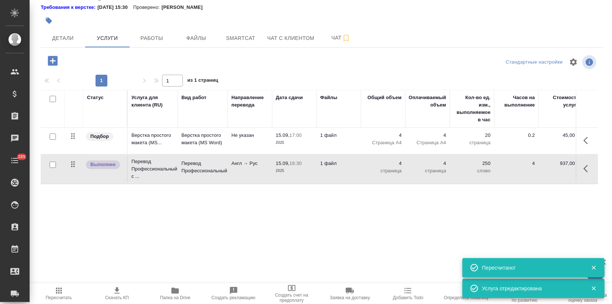
click at [212, 172] on p "Перевод Профессиональный" at bounding box center [202, 167] width 43 height 15
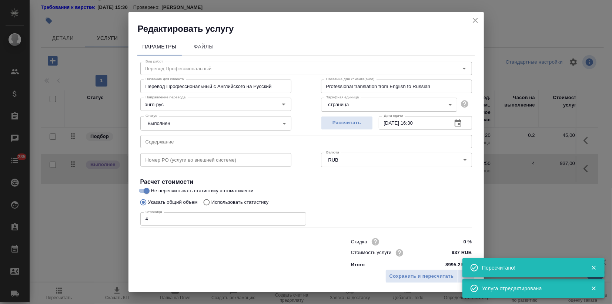
scroll to position [8, 0]
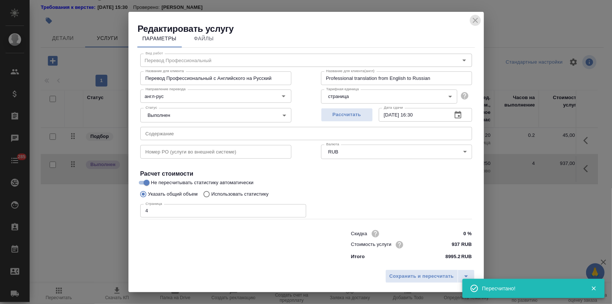
click at [477, 17] on icon "close" at bounding box center [475, 20] width 9 height 9
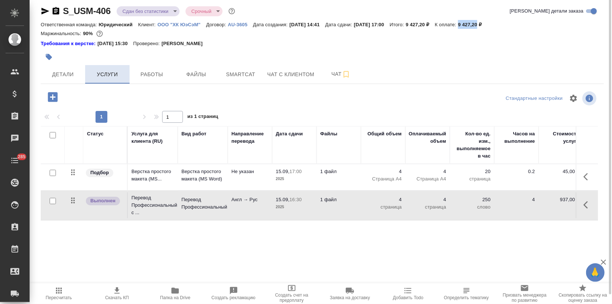
scroll to position [0, 0]
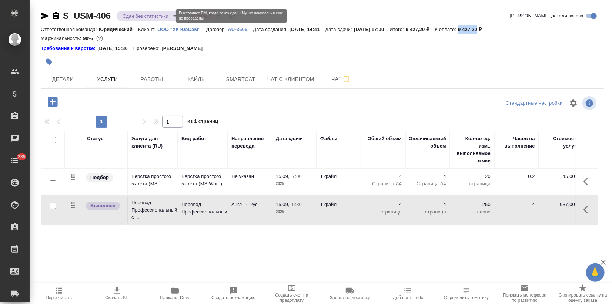
click at [159, 15] on body "🙏 .cls-1 fill:#fff; AWATERA Zagorodnikh Viktoria Клиенты Спецификации Заказы 0 …" at bounding box center [306, 152] width 612 height 304
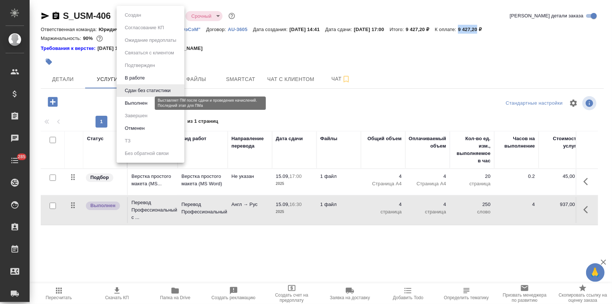
click at [148, 104] on button "Выполнен" at bounding box center [136, 103] width 27 height 8
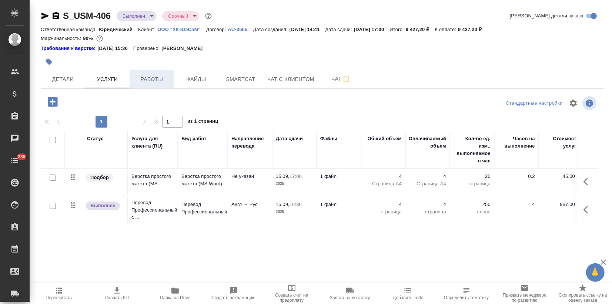
click at [167, 79] on span "Работы" at bounding box center [152, 79] width 36 height 9
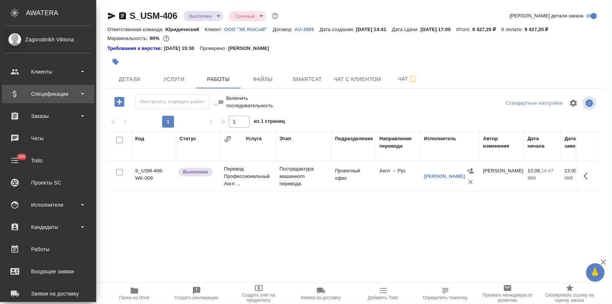
click at [19, 91] on div "Спецификации" at bounding box center [48, 93] width 85 height 11
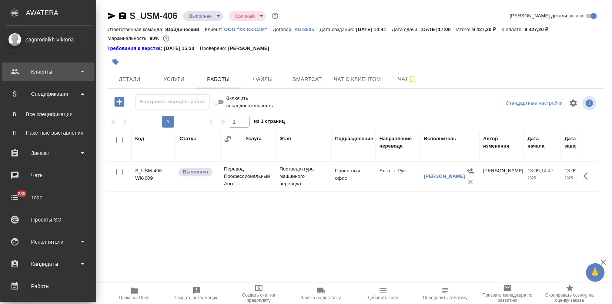
click at [37, 77] on div "Клиенты" at bounding box center [48, 71] width 85 height 11
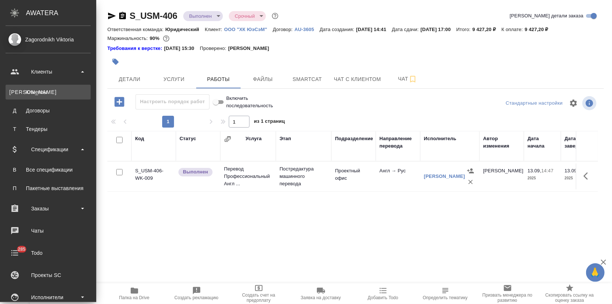
click at [39, 89] on div "Клиенты" at bounding box center [48, 91] width 78 height 7
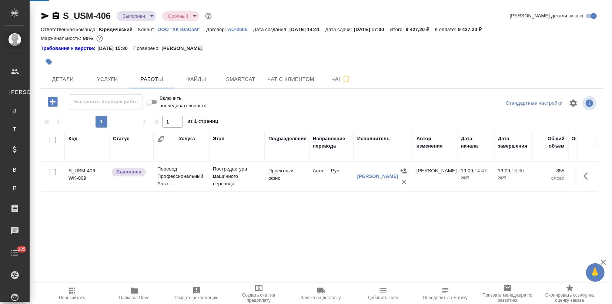
select select "RU"
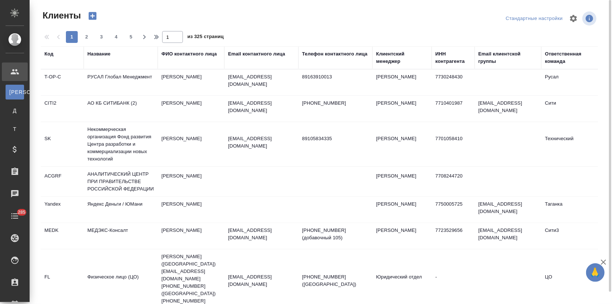
click at [102, 56] on div "Название" at bounding box center [98, 53] width 23 height 7
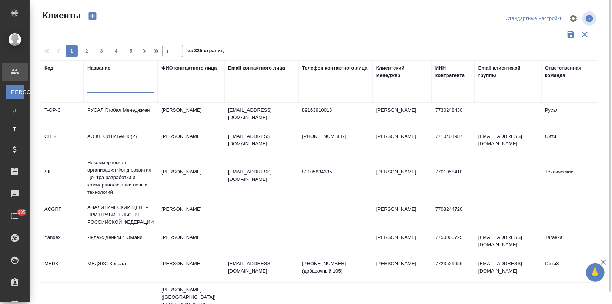
click at [108, 88] on input "text" at bounding box center [120, 88] width 67 height 9
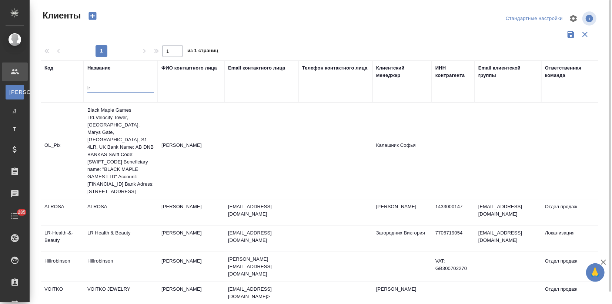
type input "lr"
click at [126, 237] on td "LR Health & Beauty" at bounding box center [121, 239] width 74 height 26
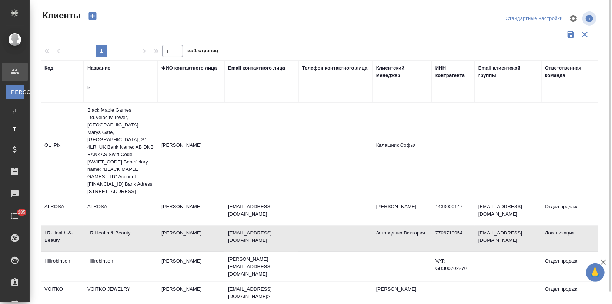
click at [126, 237] on td "LR Health & Beauty" at bounding box center [121, 239] width 74 height 26
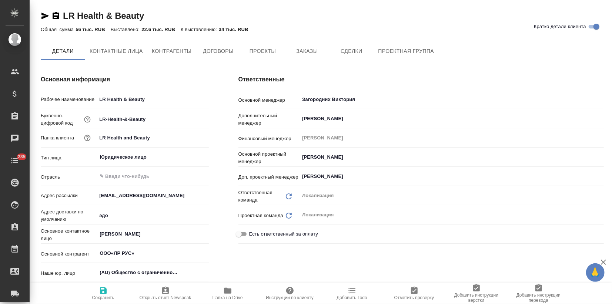
type input "ООО«ЛР РУС»"
type textarea "x"
type input "ООО«ЛР РУС»"
type textarea "x"
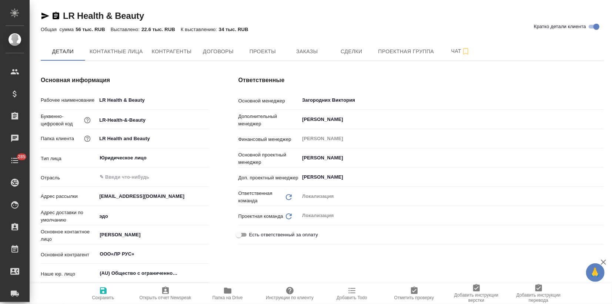
type textarea "x"
type input "ООО«ЛР РУС»"
type textarea "x"
type input "ООО«ЛР РУС»"
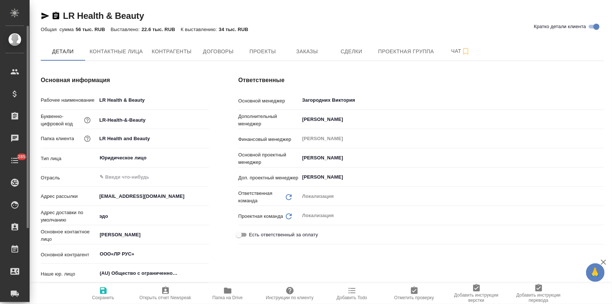
type textarea "x"
type input "ООО«ЛР РУС»"
type textarea "x"
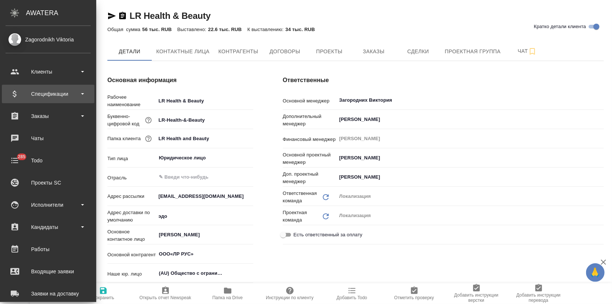
drag, startPoint x: 37, startPoint y: 96, endPoint x: 37, endPoint y: 103, distance: 7.1
click at [37, 95] on div "Спецификации" at bounding box center [48, 93] width 85 height 11
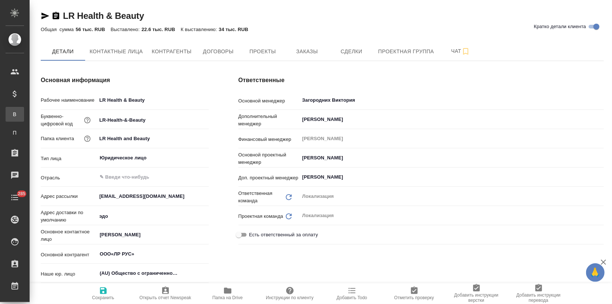
type input "ООО«ЛР РУС»"
type textarea "x"
click at [11, 116] on div "Все спецификации" at bounding box center [5, 114] width 11 height 7
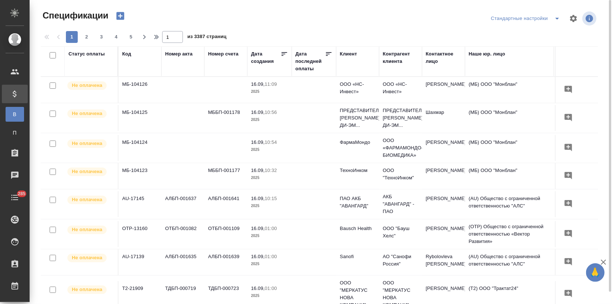
click at [119, 16] on icon "button" at bounding box center [120, 16] width 8 height 8
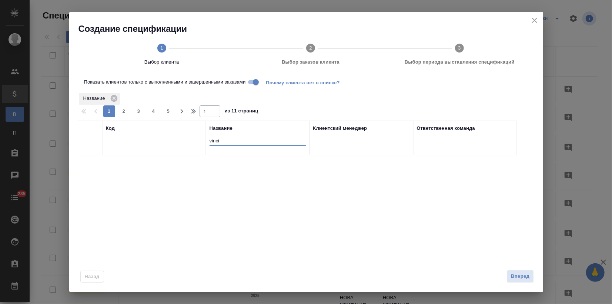
drag, startPoint x: 191, startPoint y: 141, endPoint x: 185, endPoint y: 141, distance: 5.6
click at [186, 141] on tr "Код Название vinci Клиентский менеджер Ответственная команда" at bounding box center [297, 138] width 439 height 35
drag, startPoint x: 224, startPoint y: 141, endPoint x: 207, endPoint y: 148, distance: 18.8
click at [208, 144] on th "Название vinci" at bounding box center [258, 138] width 104 height 35
type input "lr"
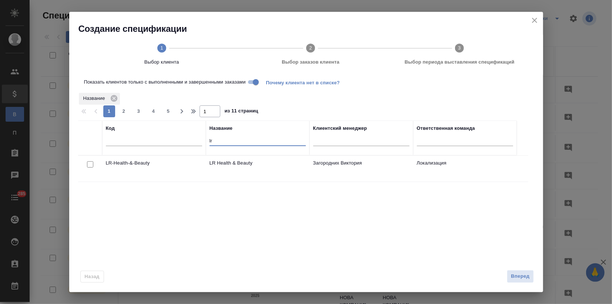
click at [90, 166] on input "checkbox" at bounding box center [90, 164] width 6 height 6
checkbox input "true"
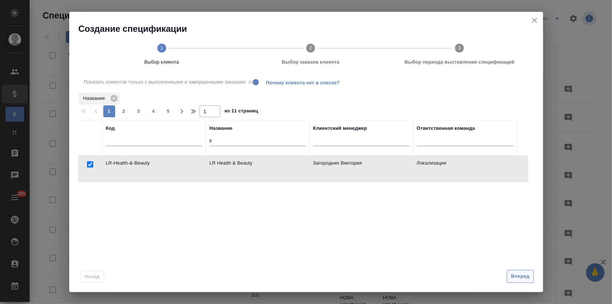
click at [521, 277] on span "Вперед" at bounding box center [520, 276] width 19 height 9
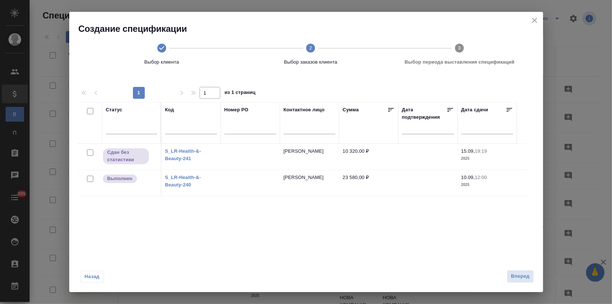
click at [89, 154] on input "checkbox" at bounding box center [90, 153] width 6 height 6
checkbox input "true"
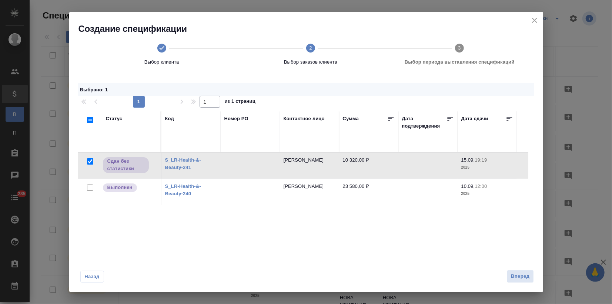
click at [224, 165] on td at bounding box center [250, 166] width 59 height 26
click at [521, 276] on span "Вперед" at bounding box center [520, 276] width 19 height 9
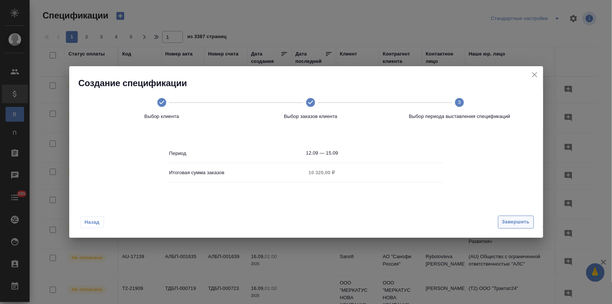
click at [508, 221] on span "Завершить" at bounding box center [516, 222] width 28 height 9
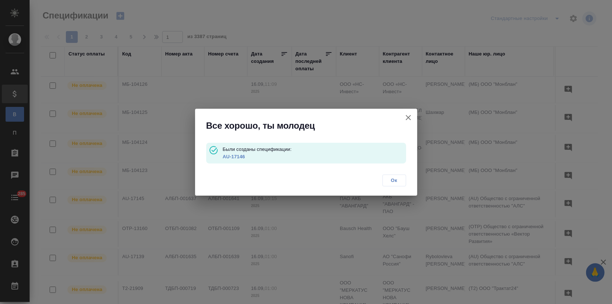
click at [242, 157] on link "AU-17146" at bounding box center [234, 157] width 22 height 6
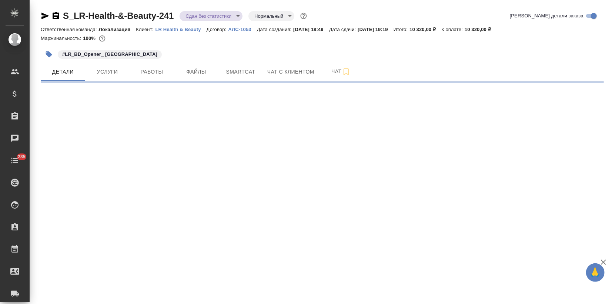
select select "RU"
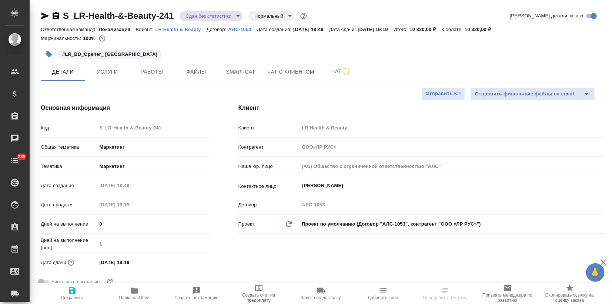
type input "ООО«ЛР РУС»"
type textarea "x"
type input "ООО«ЛР РУС»"
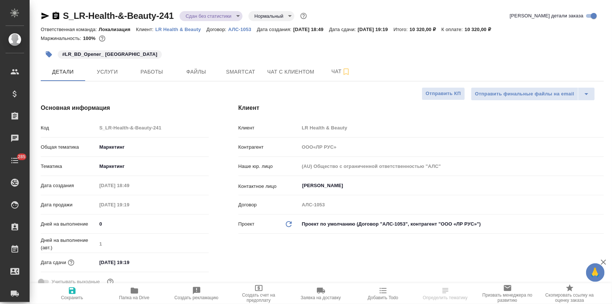
type textarea "x"
type input "ООО«ЛР РУС»"
type textarea "x"
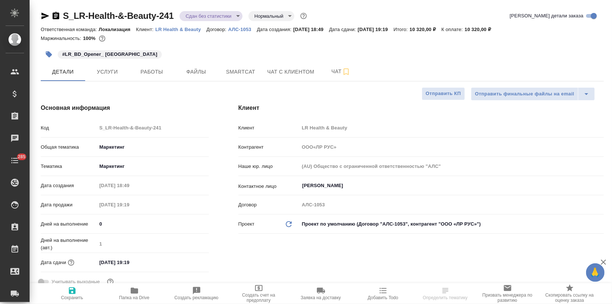
type textarea "x"
select select "RU"
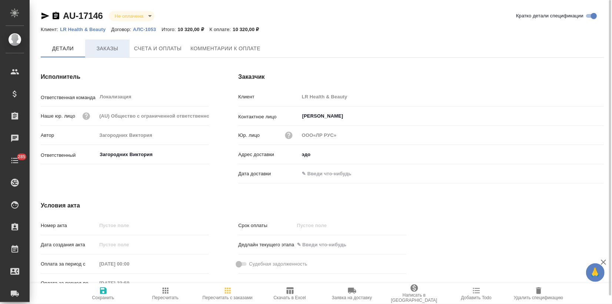
type input "ООО«ЛР РУС»"
click at [145, 49] on span "Счета и оплаты" at bounding box center [158, 48] width 48 height 9
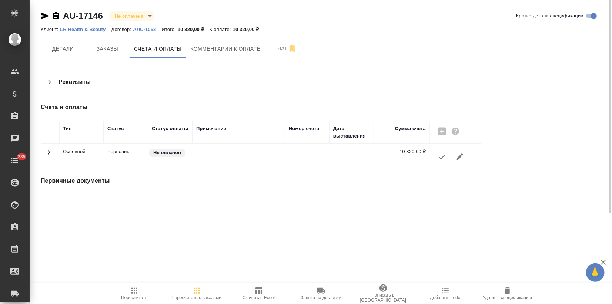
click at [442, 158] on icon "button" at bounding box center [442, 157] width 9 height 9
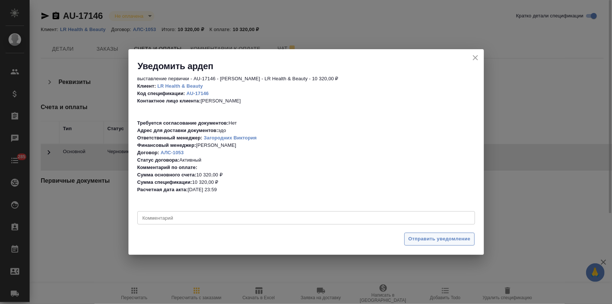
click at [438, 237] on span "Отправить уведомление" at bounding box center [439, 239] width 62 height 9
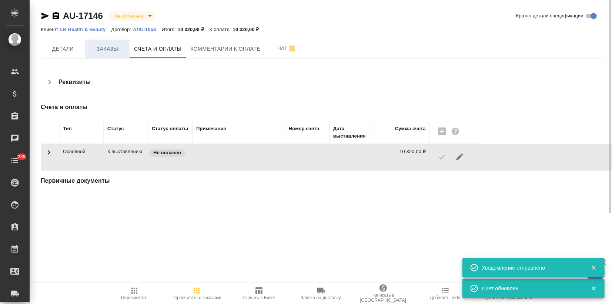
click at [107, 47] on span "Заказы" at bounding box center [108, 48] width 36 height 9
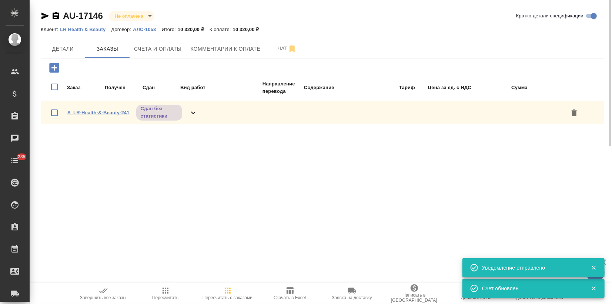
click at [80, 113] on link "S_LR-Health-&-Beauty-241" at bounding box center [98, 113] width 62 height 6
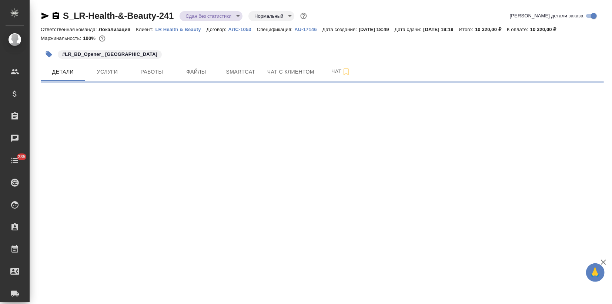
select select "RU"
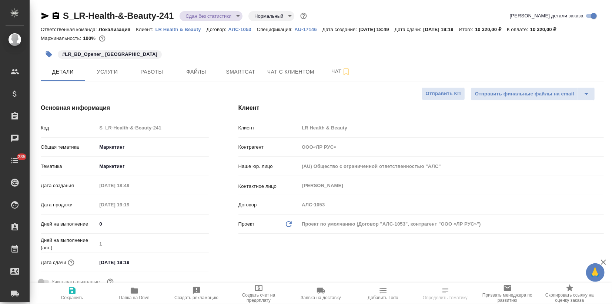
type textarea "x"
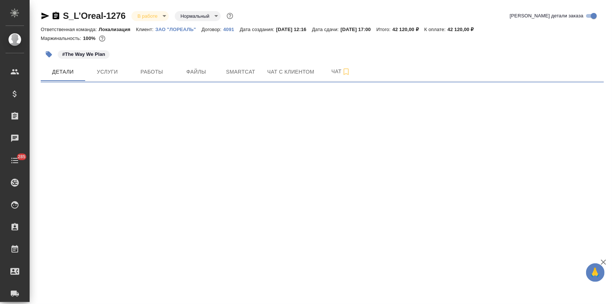
select select "RU"
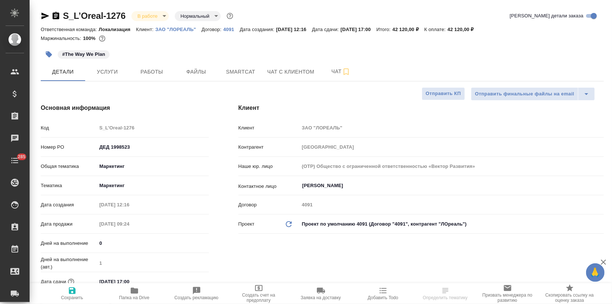
type textarea "x"
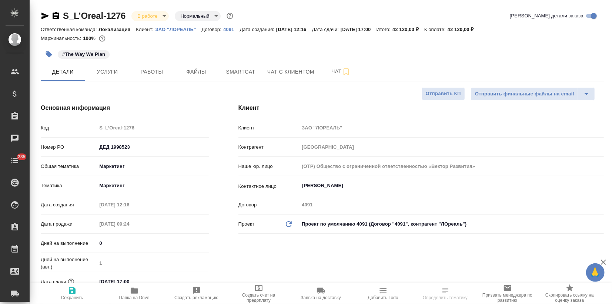
type textarea "x"
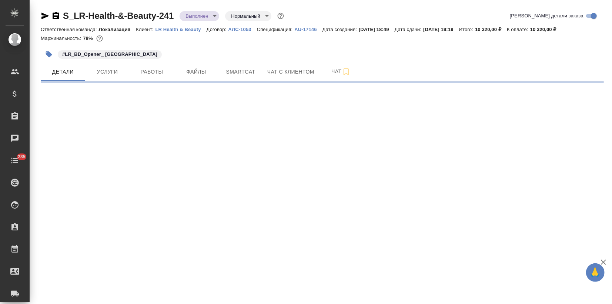
select select "RU"
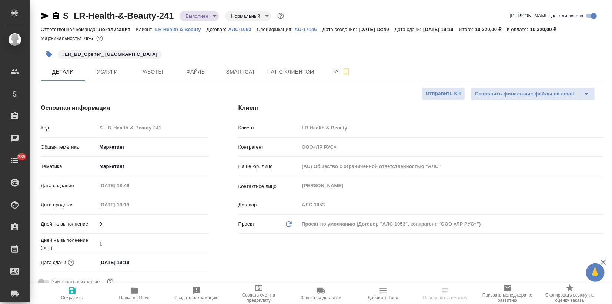
type textarea "x"
type input "ООО«ЛР РУС»"
type textarea "x"
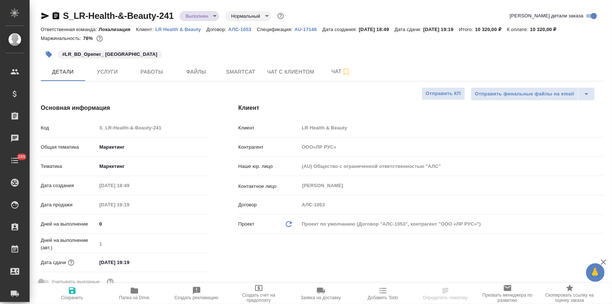
type textarea "x"
type input "ООО«ЛР РУС»"
type textarea "x"
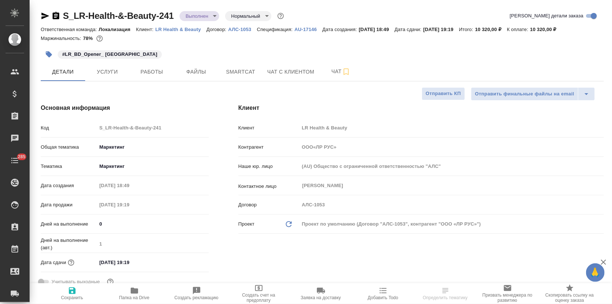
type textarea "x"
click at [103, 64] on button "Услуги" at bounding box center [107, 72] width 44 height 19
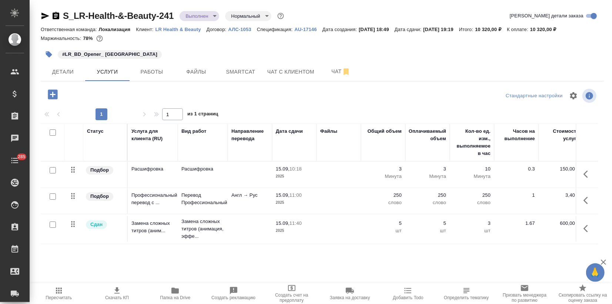
click at [209, 17] on body "🙏 .cls-1 fill:#fff; AWATERA Zagorodnikh [PERSON_NAME] Спецификации Заказы 0 Чат…" at bounding box center [306, 152] width 612 height 304
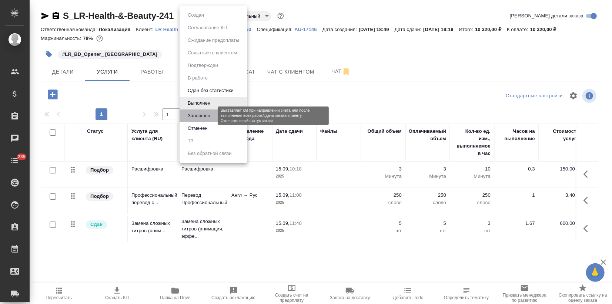
click at [198, 118] on button "Завершен" at bounding box center [198, 116] width 27 height 8
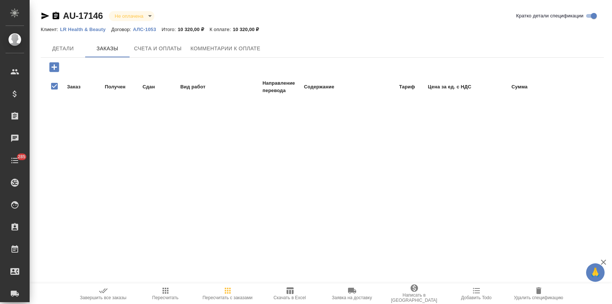
checkbox input "false"
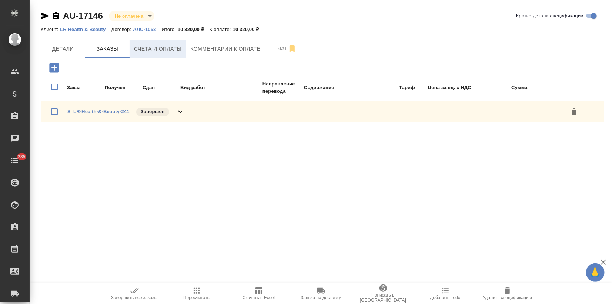
click at [153, 53] on span "Счета и оплаты" at bounding box center [158, 48] width 48 height 9
